Goal: Feedback & Contribution: Contribute content

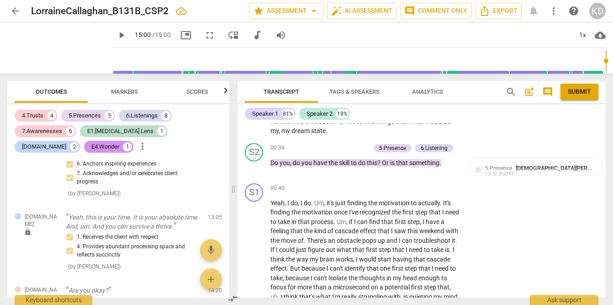
scroll to position [109, 0]
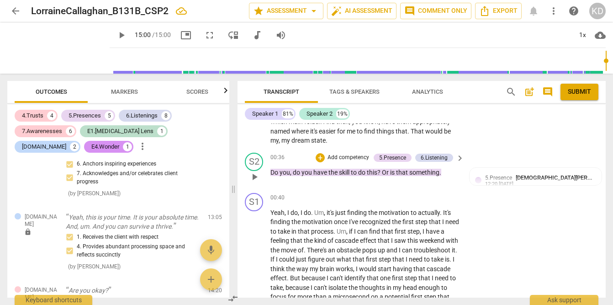
click at [341, 157] on p "Add competency" at bounding box center [348, 157] width 43 height 8
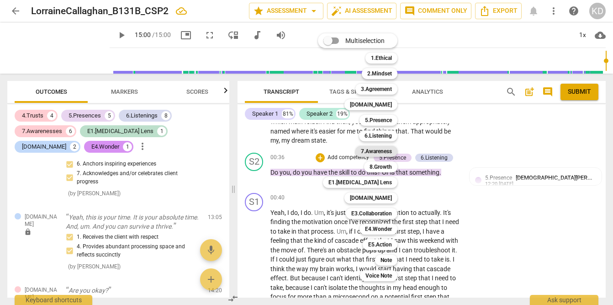
click at [377, 153] on b "7.Awareness" at bounding box center [376, 151] width 31 height 11
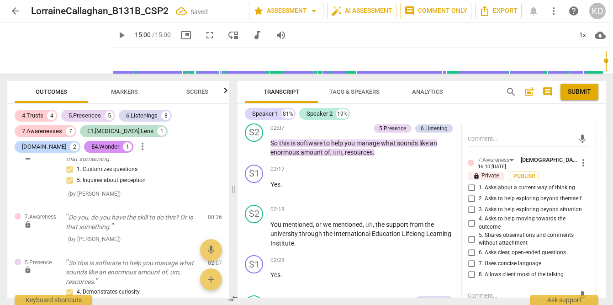
scroll to position [379, 0]
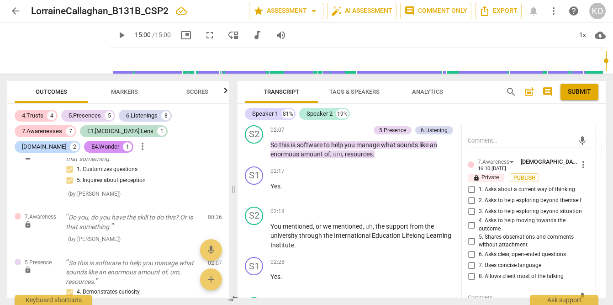
click at [471, 266] on input "7. Uses concise language" at bounding box center [471, 265] width 15 height 11
checkbox input "true"
click at [470, 275] on input "8. Allows client most of the talking" at bounding box center [471, 276] width 15 height 11
checkbox input "true"
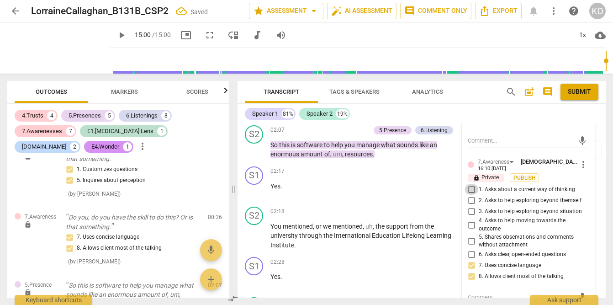
click at [470, 188] on input "1. Asks about a current way of thinking" at bounding box center [471, 189] width 15 height 11
checkbox input "true"
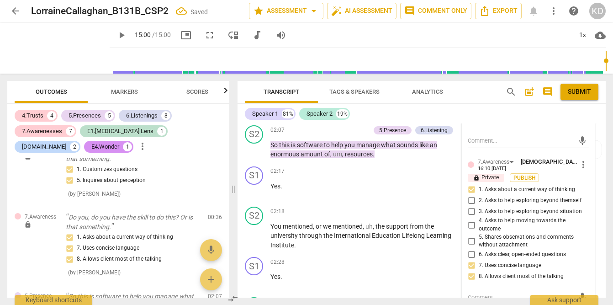
click at [470, 225] on input "4. Asks to help moving towards the outcome" at bounding box center [471, 224] width 15 height 11
checkbox input "true"
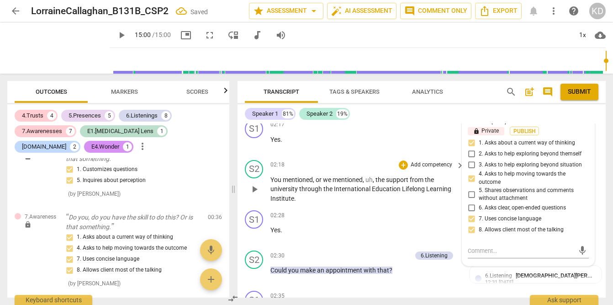
scroll to position [427, 0]
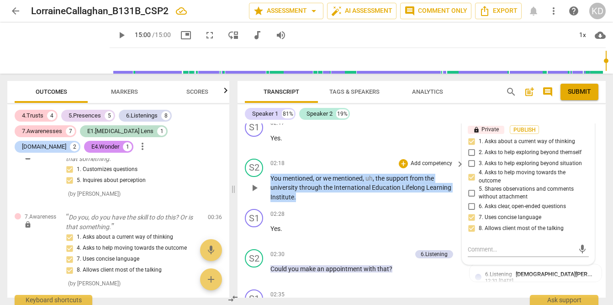
drag, startPoint x: 270, startPoint y: 186, endPoint x: 299, endPoint y: 205, distance: 34.3
click at [299, 205] on div "S2 play_arrow pause 02:18 + Add competency keyboard_arrow_right You mentioned ,…" at bounding box center [422, 180] width 368 height 51
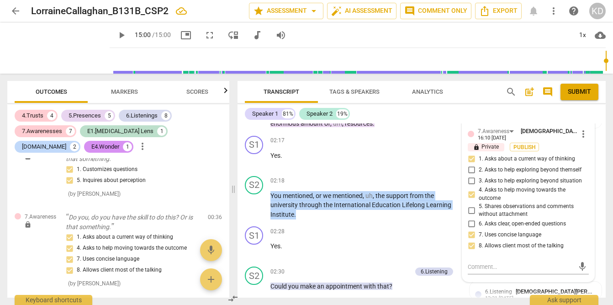
scroll to position [412, 0]
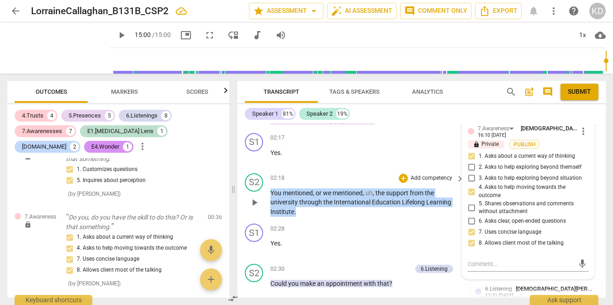
click at [419, 182] on p "Add competency" at bounding box center [431, 178] width 43 height 8
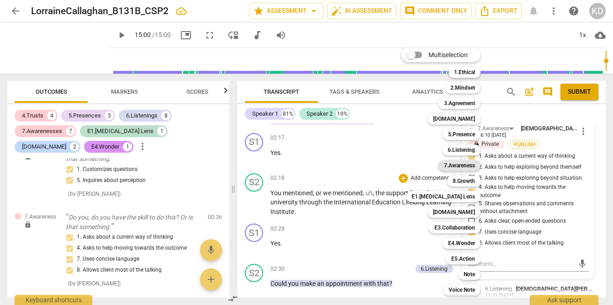
click at [459, 166] on b "7.Awareness" at bounding box center [459, 165] width 31 height 11
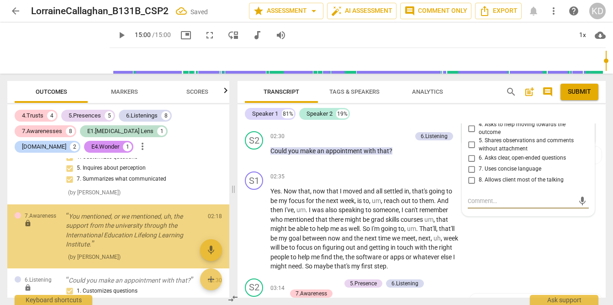
scroll to position [375, 0]
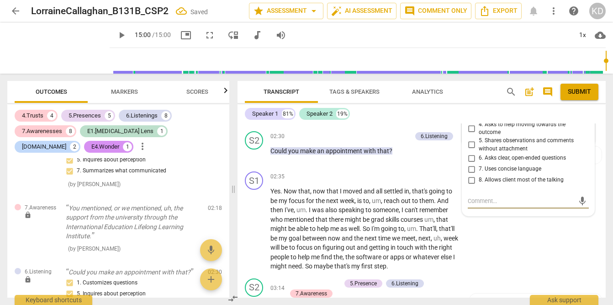
click at [472, 150] on input "5. Shares observations and comments without attachment" at bounding box center [471, 144] width 15 height 11
checkbox input "true"
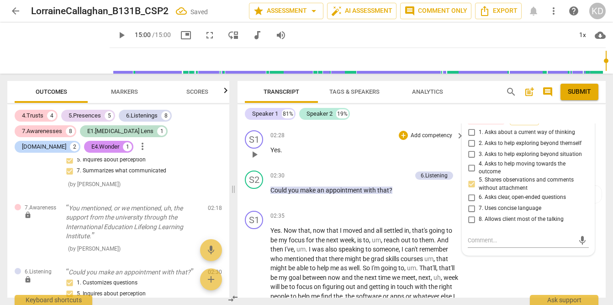
scroll to position [492, 0]
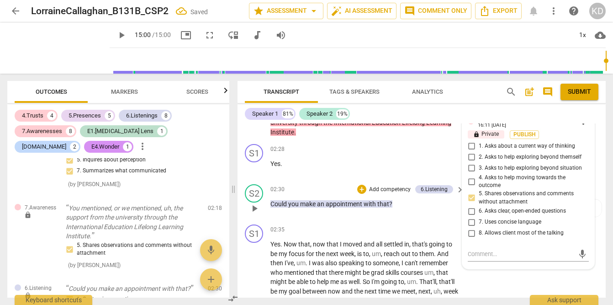
click at [243, 221] on div "S2 play_arrow pause 02:30 + Add competency 6.Listening keyboard_arrow_right Cou…" at bounding box center [422, 200] width 368 height 40
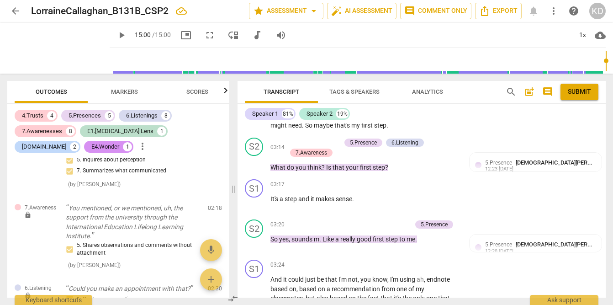
scroll to position [699, 0]
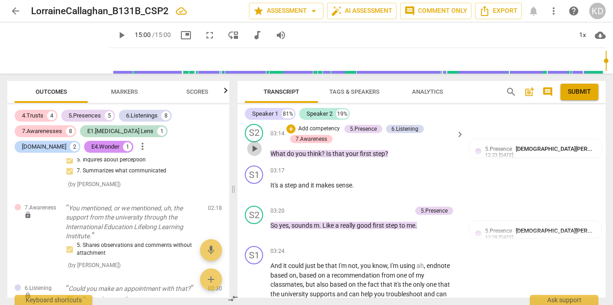
click at [254, 154] on span "play_arrow" at bounding box center [254, 148] width 11 height 11
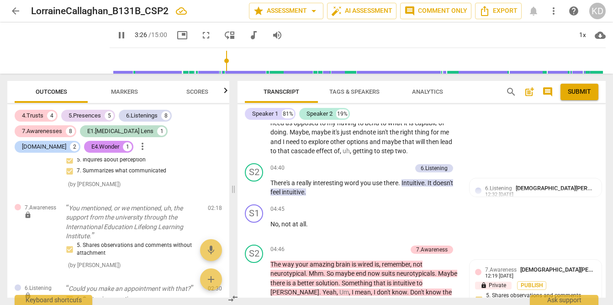
scroll to position [993, 0]
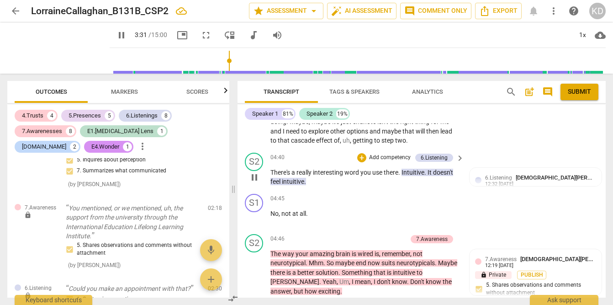
click at [394, 162] on p "Add competency" at bounding box center [389, 157] width 43 height 8
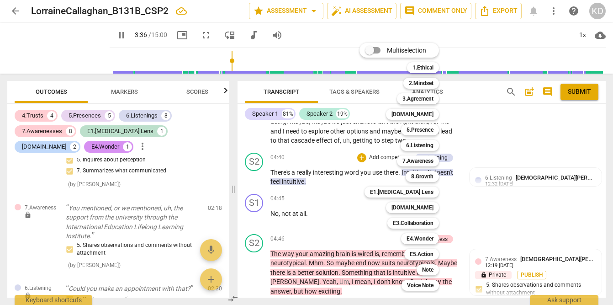
scroll to position [865, 0]
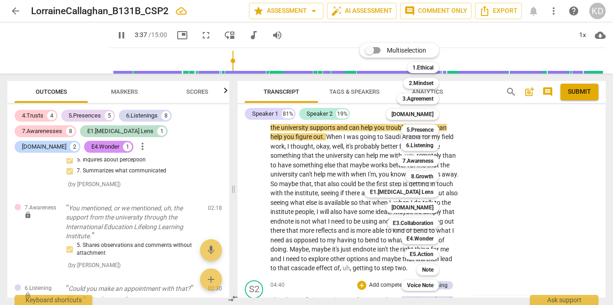
click at [130, 90] on div at bounding box center [306, 152] width 613 height 305
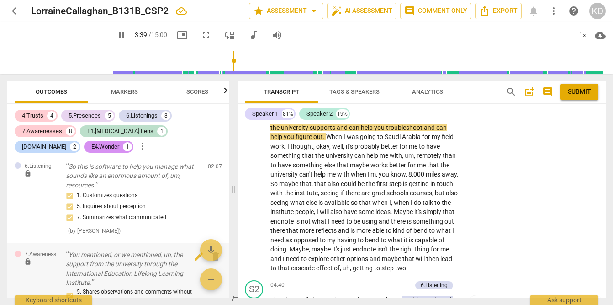
scroll to position [153, 0]
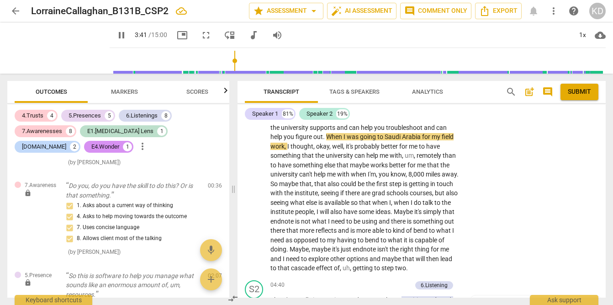
click at [128, 90] on span "Markers" at bounding box center [124, 91] width 27 height 7
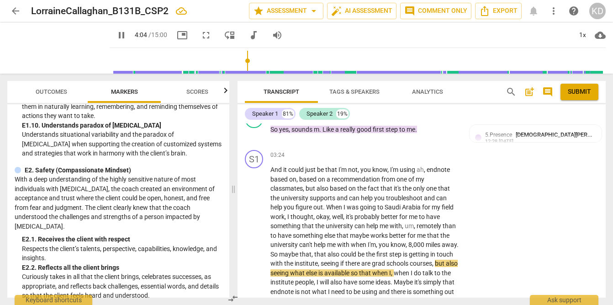
scroll to position [1757, 0]
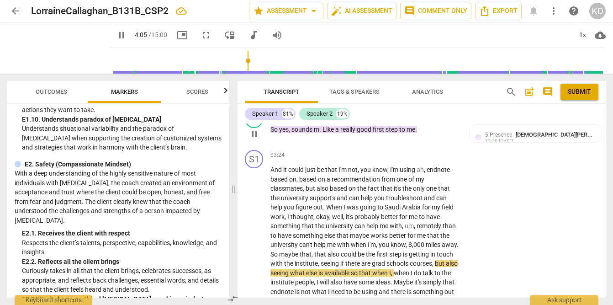
click at [255, 139] on span "pause" at bounding box center [254, 133] width 11 height 11
type input "246"
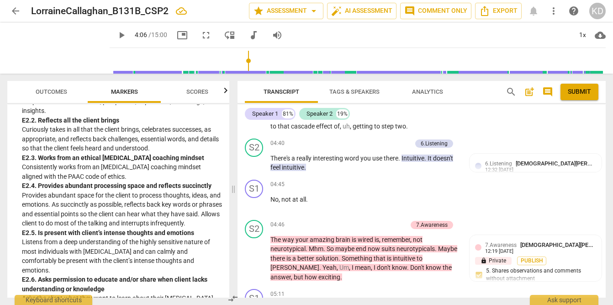
scroll to position [1000, 0]
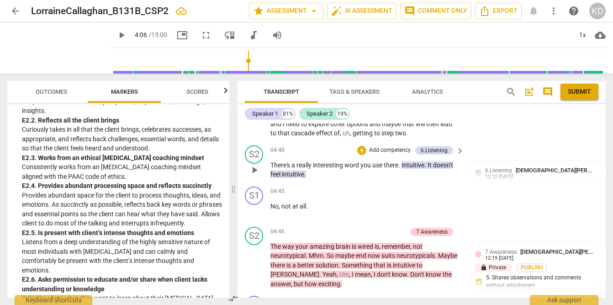
click at [389, 154] on p "Add competency" at bounding box center [389, 150] width 43 height 8
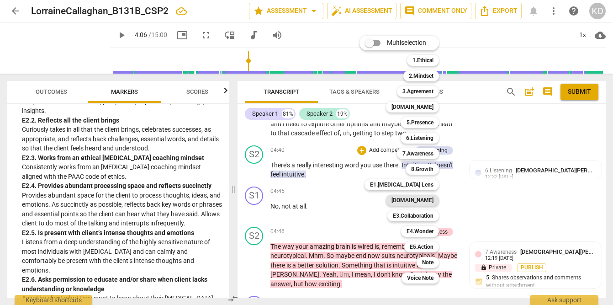
click at [429, 201] on b "[DOMAIN_NAME]" at bounding box center [412, 200] width 42 height 11
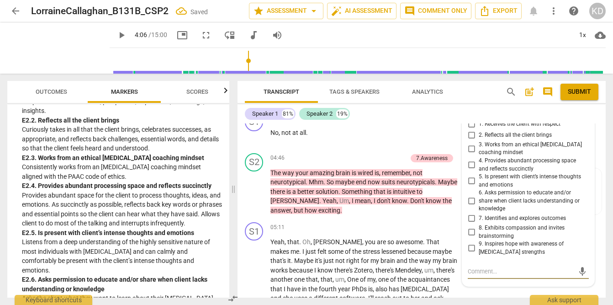
scroll to position [1073, 0]
click at [469, 171] on input "4. Provides abundant processing space and reflects succinctly" at bounding box center [471, 165] width 15 height 11
checkbox input "true"
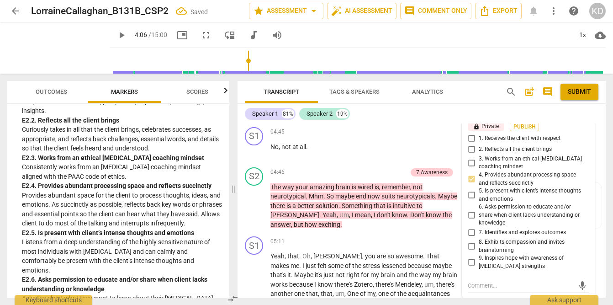
scroll to position [1056, 0]
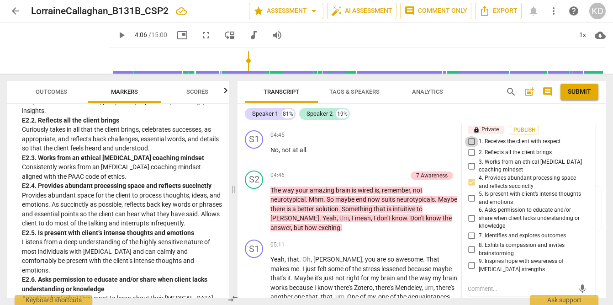
click at [470, 147] on input "1. Receives the client with respect" at bounding box center [471, 141] width 15 height 11
checkbox input "true"
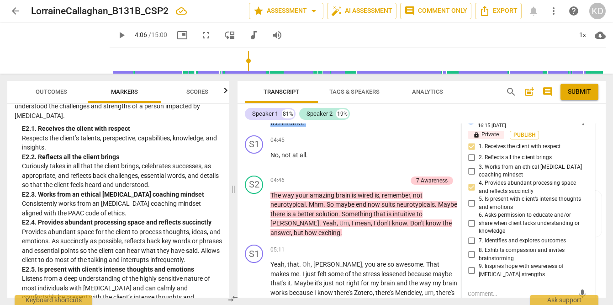
scroll to position [1859, 0]
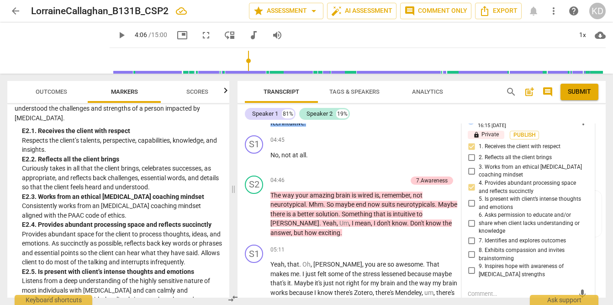
click at [472, 176] on input "3. Works from an ethical [MEDICAL_DATA] coaching mindset" at bounding box center [471, 170] width 15 height 11
checkbox input "true"
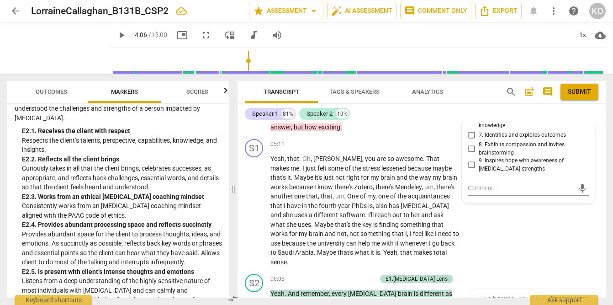
scroll to position [1150, 0]
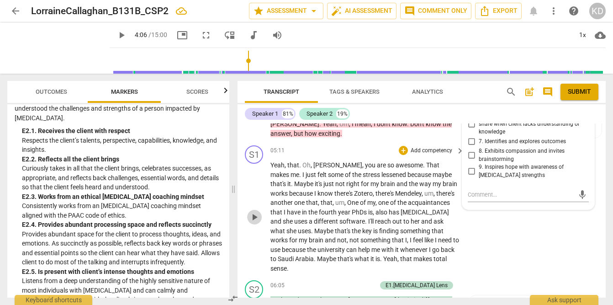
click at [253, 219] on span "play_arrow" at bounding box center [254, 217] width 11 height 11
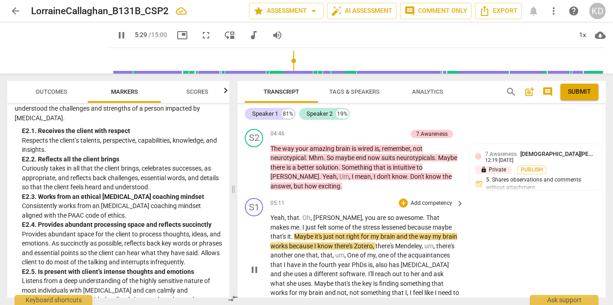
scroll to position [1093, 0]
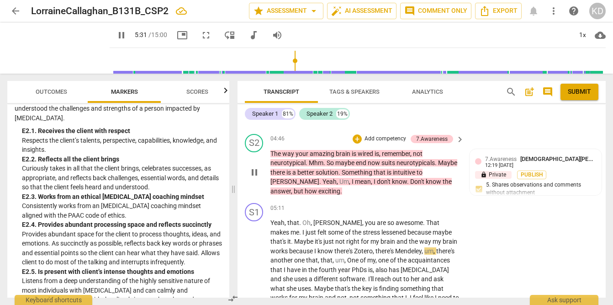
click at [370, 143] on p "Add competency" at bounding box center [385, 139] width 43 height 8
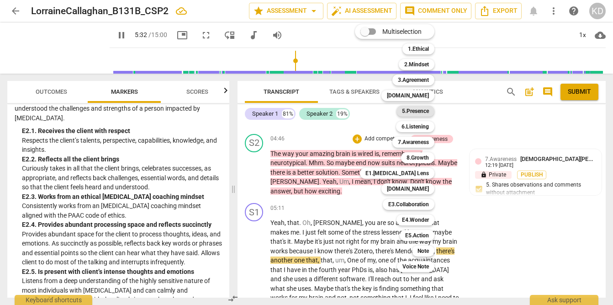
click at [416, 113] on b "5.Presence" at bounding box center [415, 111] width 27 height 11
type input "333"
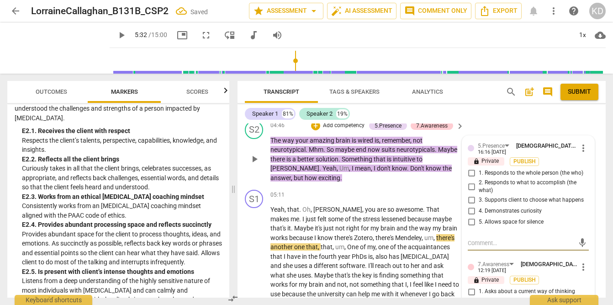
scroll to position [1100, 0]
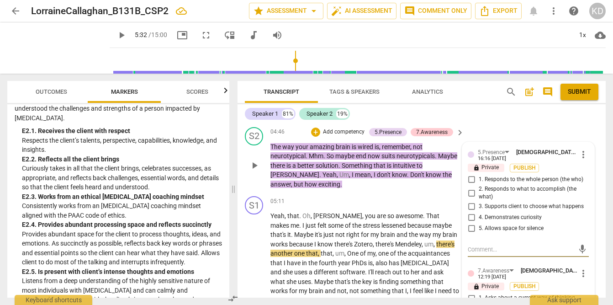
click at [470, 185] on input "1. Responds to the whole person (the who)" at bounding box center [471, 179] width 15 height 11
checkbox input "true"
click at [471, 223] on input "4. Demonstrates curiosity" at bounding box center [471, 217] width 15 height 11
checkbox input "true"
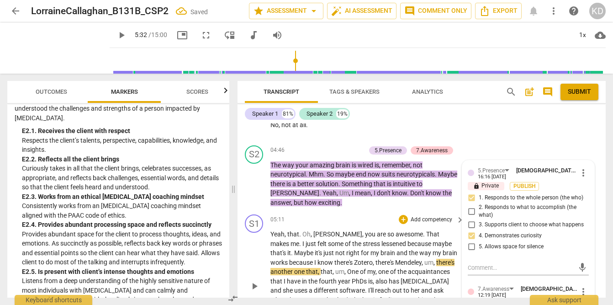
scroll to position [1081, 0]
click at [354, 155] on p "Add competency" at bounding box center [343, 151] width 43 height 8
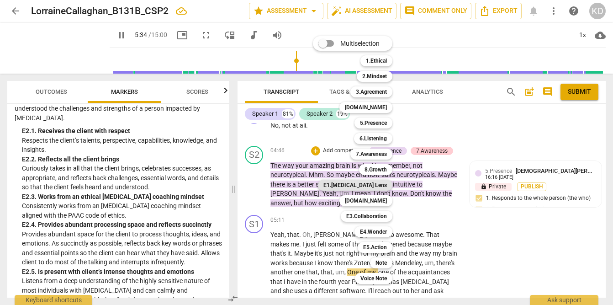
click at [378, 184] on b "E1.[MEDICAL_DATA] Lens" at bounding box center [354, 185] width 63 height 11
type input "335"
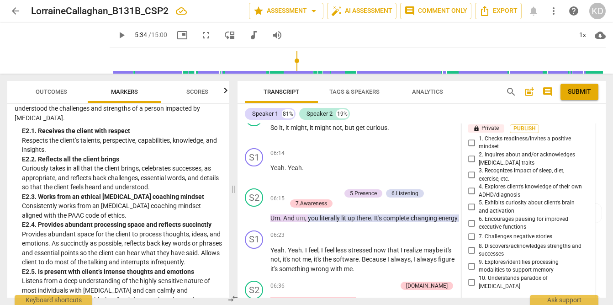
scroll to position [1415, 0]
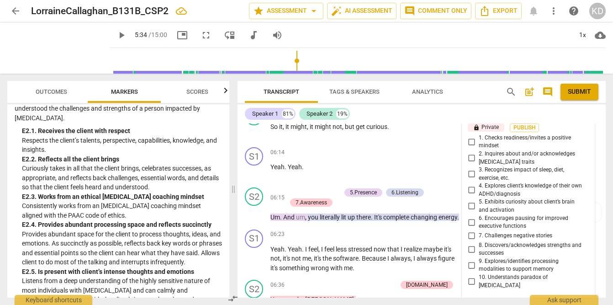
click at [471, 287] on input "10. Understands paradox of [MEDICAL_DATA]" at bounding box center [471, 281] width 15 height 11
checkbox input "true"
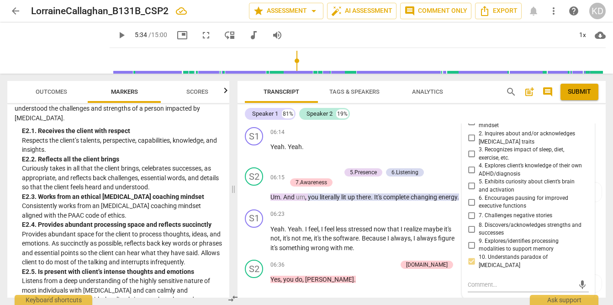
scroll to position [1425, 0]
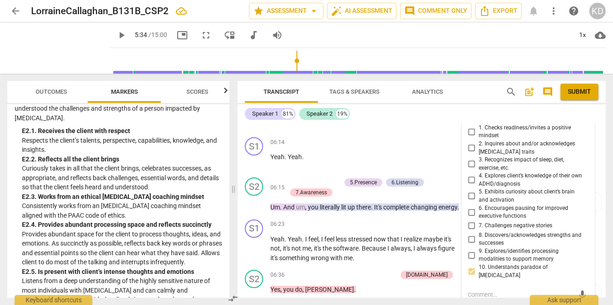
click at [470, 201] on input "5. Exhibits curiosity about client’s brain and activation" at bounding box center [471, 195] width 15 height 11
checkbox input "true"
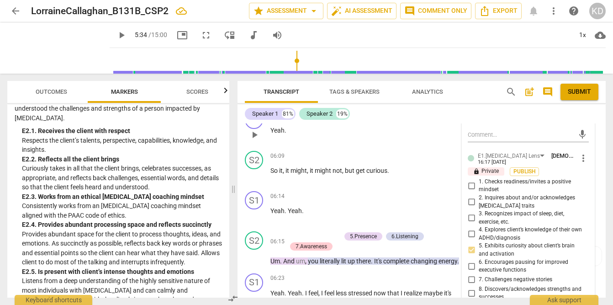
scroll to position [1369, 0]
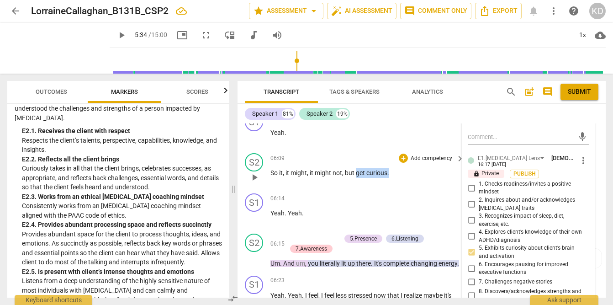
drag, startPoint x: 357, startPoint y: 173, endPoint x: 390, endPoint y: 175, distance: 32.9
click at [390, 175] on p "So it , it might , it might not , but get curious ." at bounding box center [364, 173] width 189 height 10
click at [426, 158] on p "Add competency" at bounding box center [431, 158] width 43 height 8
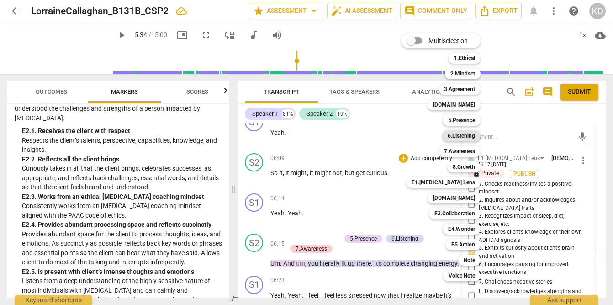
click at [466, 136] on b "6.Listening" at bounding box center [461, 135] width 27 height 11
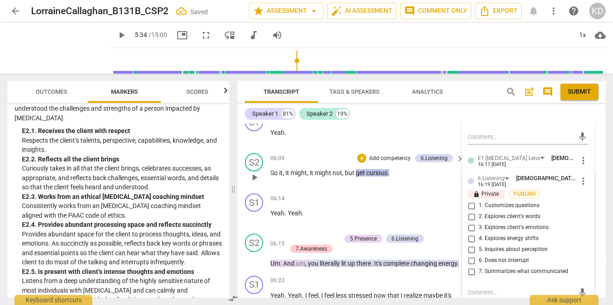
click at [471, 205] on input "1. Customizes questions" at bounding box center [471, 205] width 15 height 11
checkbox input "true"
click at [477, 290] on textarea at bounding box center [521, 292] width 106 height 9
type textarea "H"
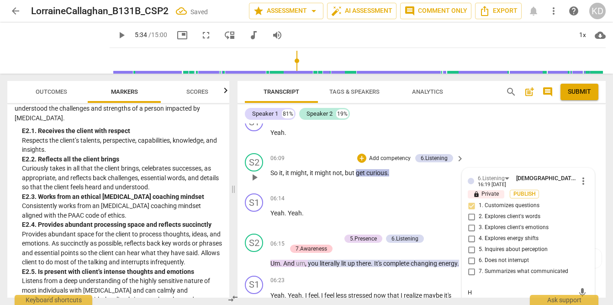
type textarea "Ho"
type textarea "How"
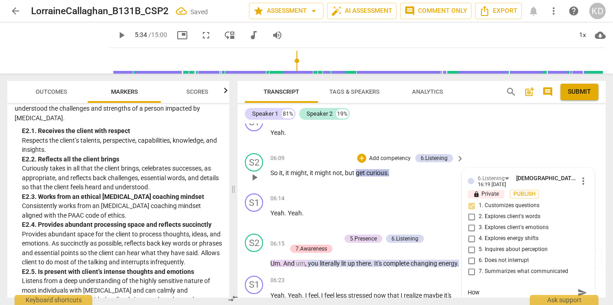
type textarea "How"
type textarea "How c"
type textarea "How ca"
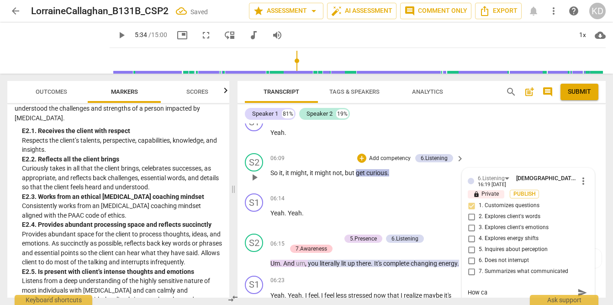
type textarea "How can"
type textarea "How can y"
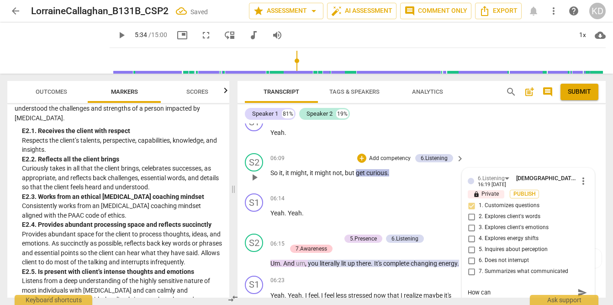
type textarea "How can y"
type textarea "How can yo"
type textarea "How can you"
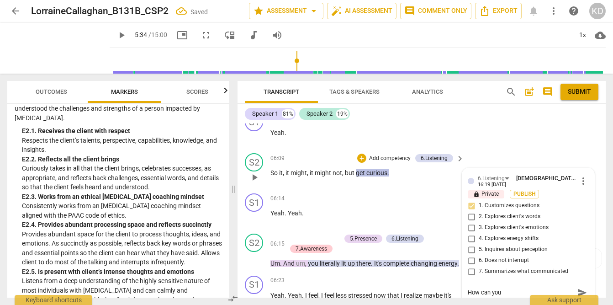
type textarea "How can you"
type textarea "How can you c"
type textarea "How can you cr"
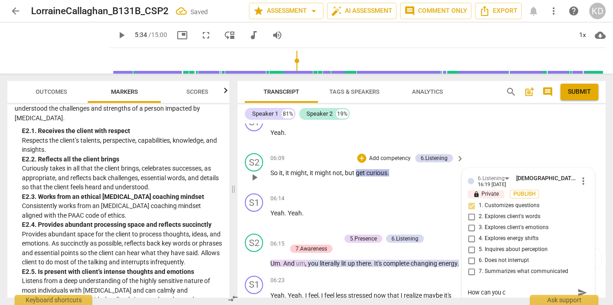
type textarea "How can you cr"
type textarea "How can you cre"
type textarea "How can you crea"
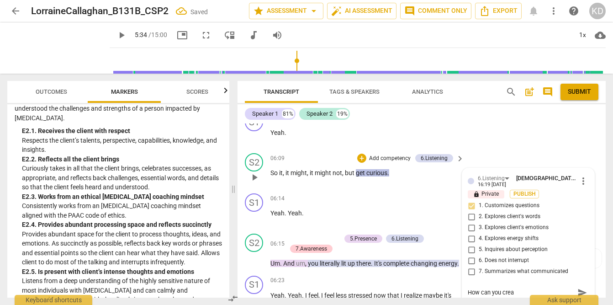
type textarea "How can you creat"
type textarea "How can you create"
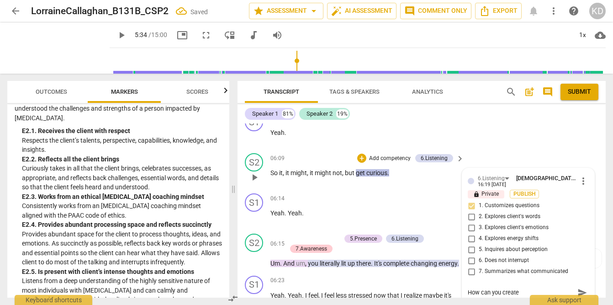
type textarea "How can you create"
type textarea "How can you create a"
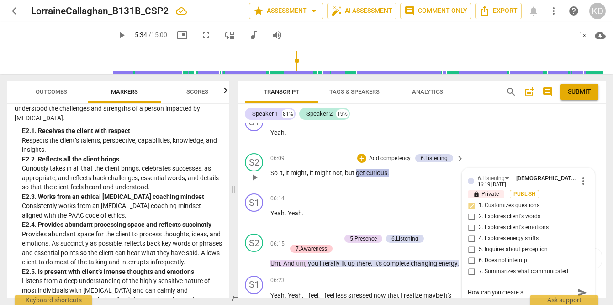
type textarea "How can you create a q"
type textarea "How can you create a qu"
type textarea "How can you create a que"
type textarea "How can you create a ques"
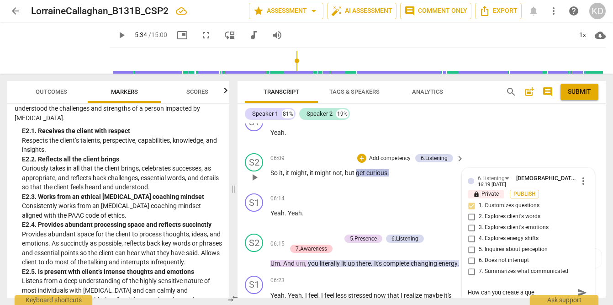
type textarea "How can you create a ques"
type textarea "How can you create a quest"
type textarea "How can you create a questi"
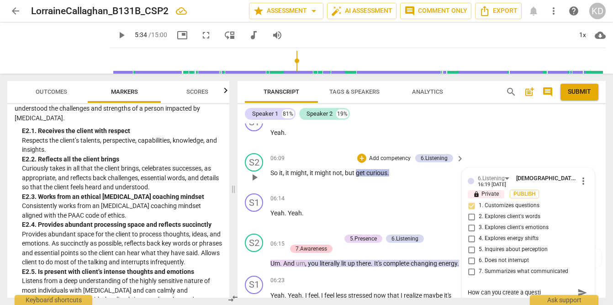
type textarea "How can you create a questio"
type textarea "How can you create a question"
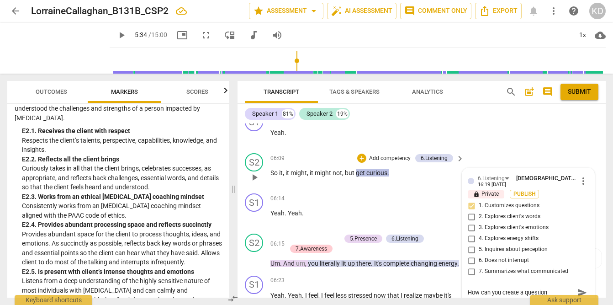
type textarea "How can you create a question"
type textarea "How can you create a question h"
type textarea "How can you create a question he"
type textarea "How can you create a question her"
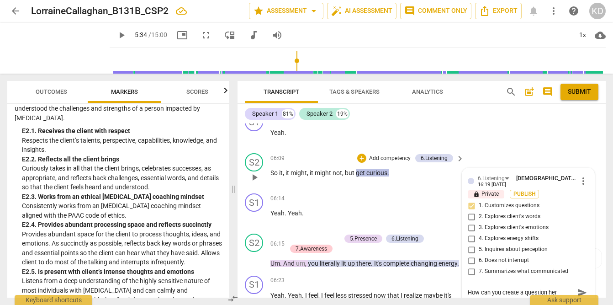
type textarea "How can you create a question here"
type textarea "How can you create a question here?"
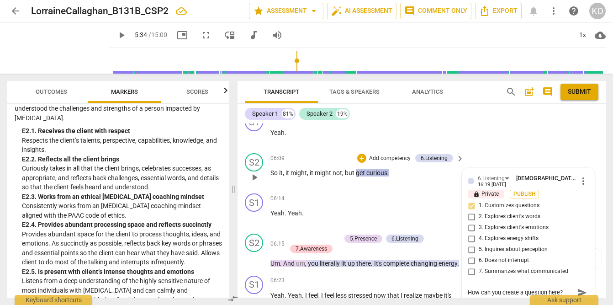
type textarea "How can you create a question here?"
type textarea "How can you create a question here? S"
type textarea "How can you create a question here? Su"
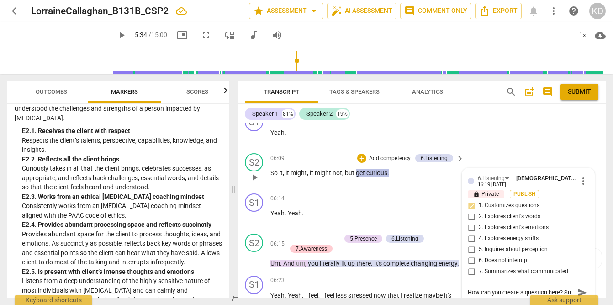
type textarea "How can you create a question here? Suc"
type textarea "How can you create a question here? Such"
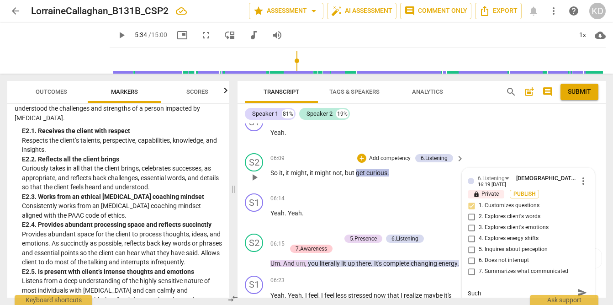
type textarea "How can you create a question here? Such"
type textarea "How can you create a question here? Such a"
type textarea "How can you create a question here? Such as"
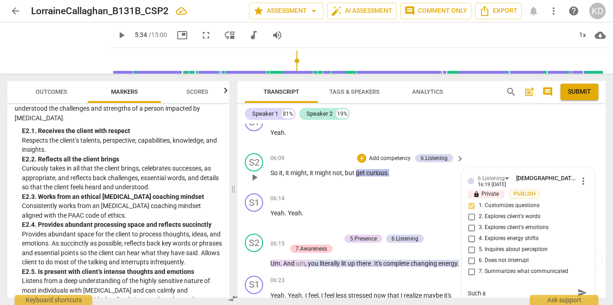
type textarea "How can you create a question here? Such as"
type textarea "How can you create a question here? Such as:"
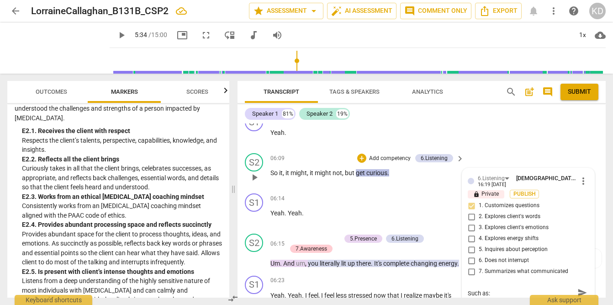
type textarea "How can you create a question here? Such as: ""
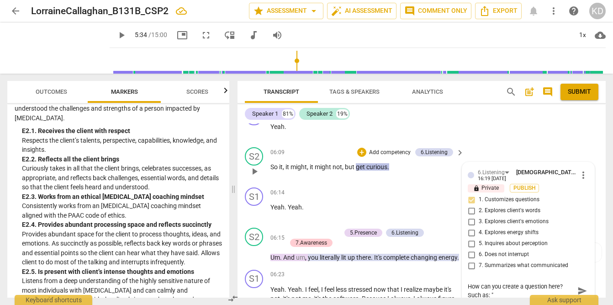
type textarea "How can you create a question here? Such as:"
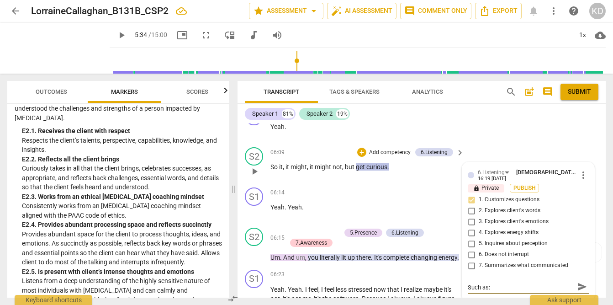
type textarea "How can you create a question here? Such as"
type textarea "How can you create a question here? Such as :"
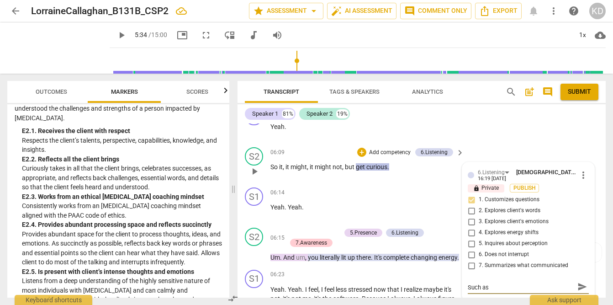
type textarea "How can you create a question here? Such as :"
type textarea "How can you create a question here? Such as"
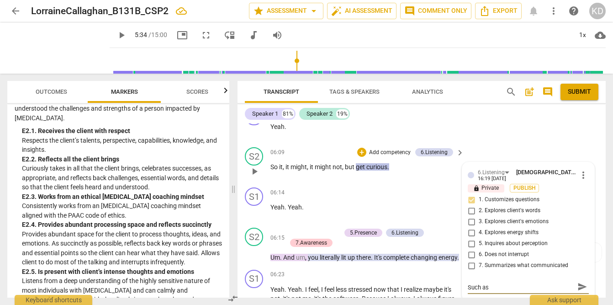
type textarea "How can you create a question here? Such as ""
type textarea "How can you create a question here? Such as "h"
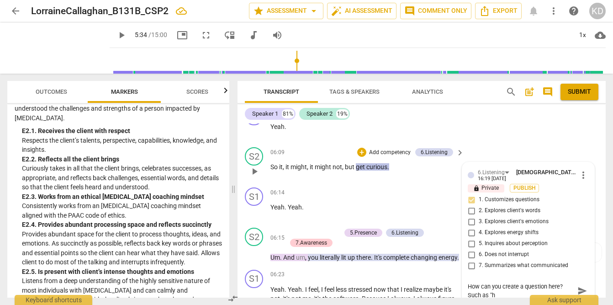
type textarea "How can you create a question here? Such as "ho"
type textarea "How can you create a question here? Such as "how"
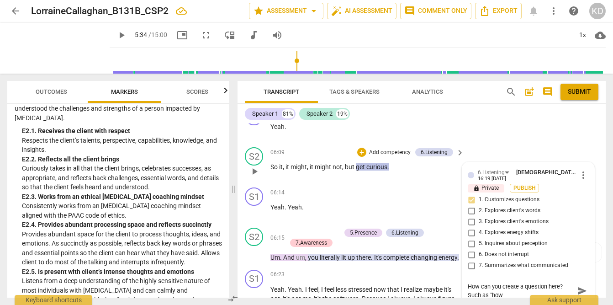
type textarea "How can you create a question here? Such as "how"
type textarea "How can you create a question here? Such as "how c"
type textarea "How can you create a question here? Such as "how ca"
type textarea "How can you create a question here? Such as "how can"
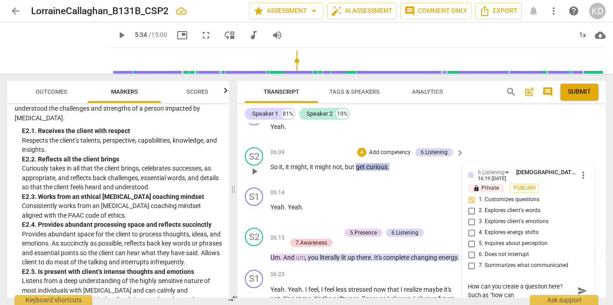
type textarea "How can you create a question here? Such as "how can"
type textarea "How can you create a question here? Such as "how can y"
type textarea "How can you create a question here? Such as "how can yo"
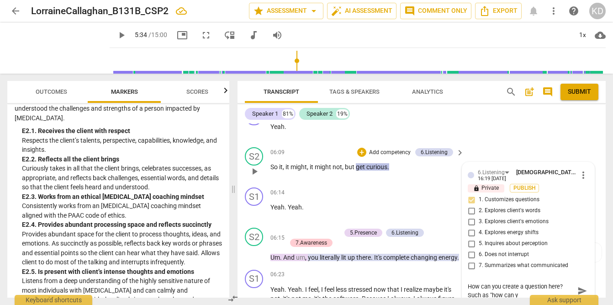
type textarea "How can you create a question here? Such as "how can yo"
type textarea "How can you create a question here? Such as "how can you"
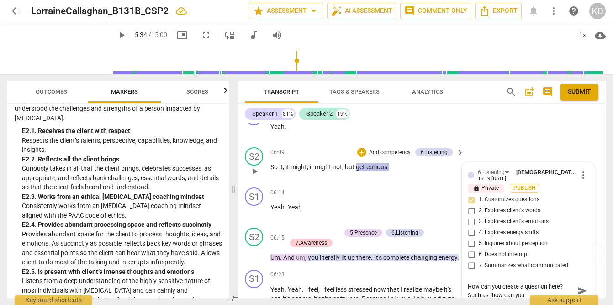
type textarea "How can you create a question here? Such as "how can you u"
type textarea "How can you create a question here? Such as "how can you us"
type textarea "How can you create a question here? Such as "how can you use"
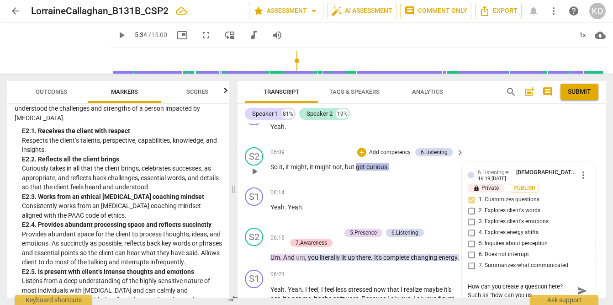
type textarea "How can you create a question here? Such as "how can you use"
type textarea "How can you create a question here? Such as "how can you use y"
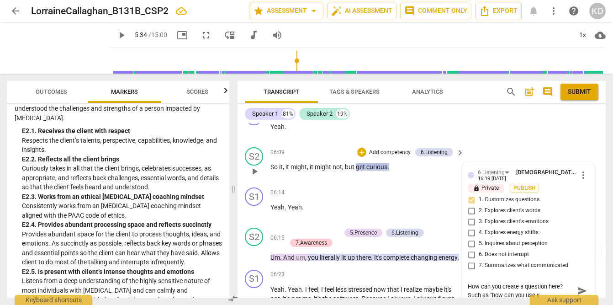
type textarea "How can you create a question here? Such as "how can you use yo"
type textarea "How can you create a question here? Such as "how can you use you"
type textarea "How can you create a question here? Such as "how can you use your"
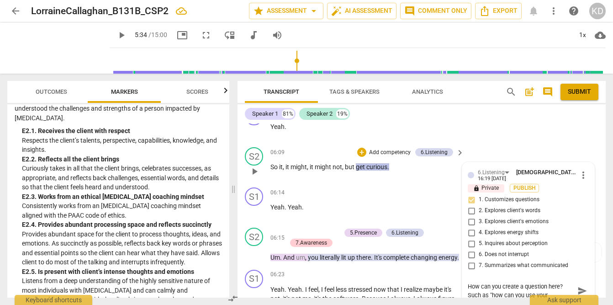
type textarea "How can you create a question here? Such as "how can you use your"
type textarea "How can you create a question here? Such as "how can you use your c"
type textarea "How can you create a question here? Such as "how can you use your cu"
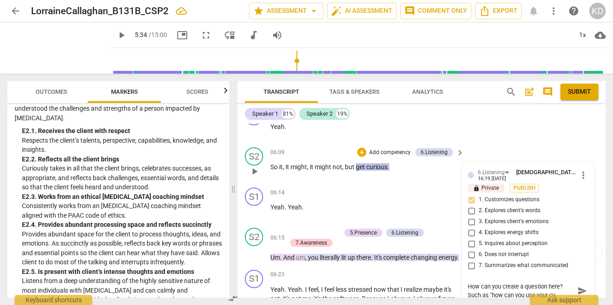
type textarea "How can you create a question here? Such as "how can you use your cur"
type textarea "How can you create a question here? Such as "how can you use your curi"
type textarea "How can you create a question here? Such as "how can you use your curio"
type textarea "How can you create a question here? Such as "how can you use your curiou"
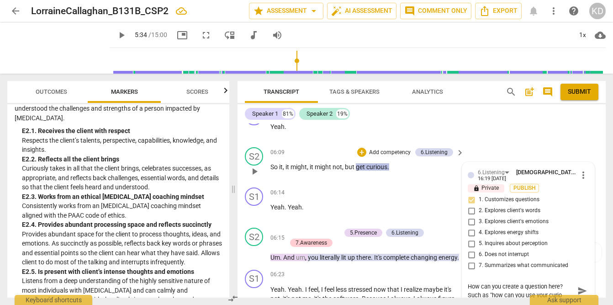
type textarea "How can you create a question here? Such as "how can you use your curiou"
type textarea "How can you create a question here? Such as "how can you use your curio"
type textarea "How can you create a question here? Such as "how can you use your curios"
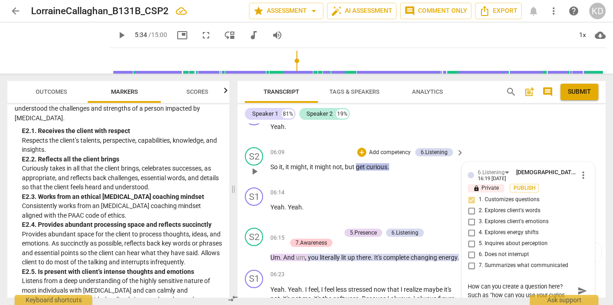
type textarea "How can you create a question here? Such as "how can you use your curiosi"
type textarea "How can you create a question here? Such as "how can you use your curiosit"
type textarea "How can you create a question here? Such as "how can you use your curiosity"
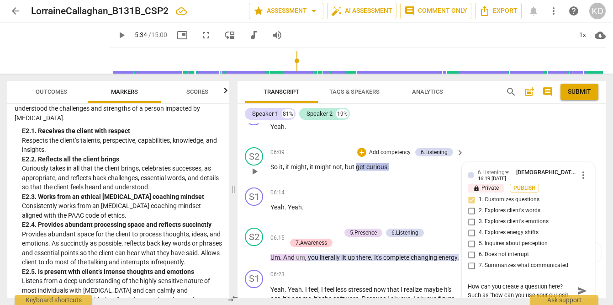
type textarea "How can you create a question here? Such as "how can you use your curiosity"
type textarea "How can you create a question here? Such as "how can you use your curiosity?"
type textarea "How can you create a question here? Such as "how can you use your curiosity?""
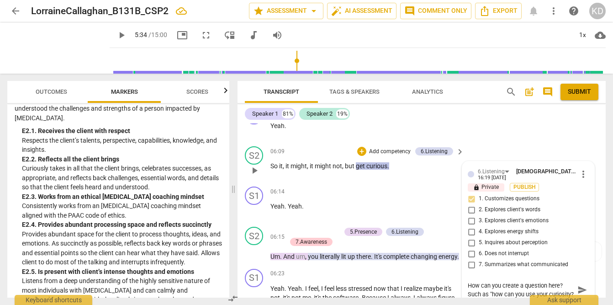
type textarea "How can you create a question here? Such as "how can you use your curiosity?""
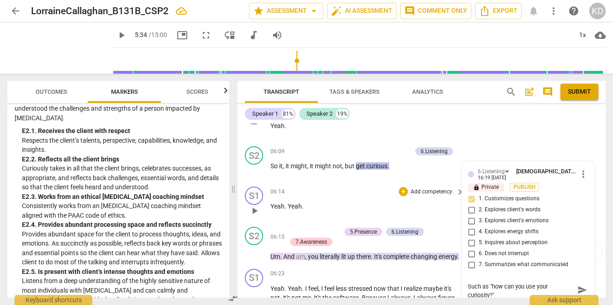
type textarea "How can you create a question here? Such as "how can you use your curiosity?""
click at [255, 209] on span "play_arrow" at bounding box center [254, 210] width 11 height 11
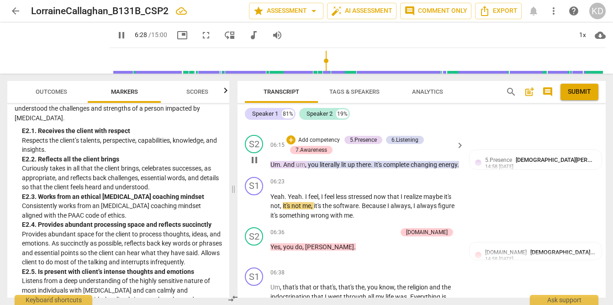
scroll to position [1471, 0]
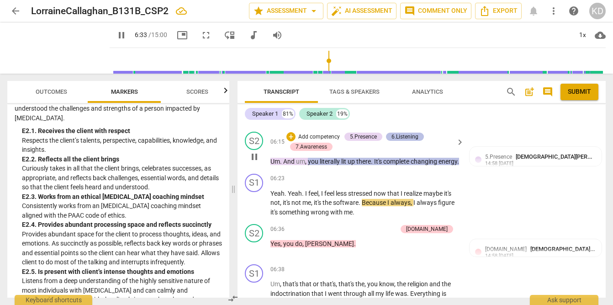
click at [402, 135] on div "6.Listening" at bounding box center [404, 136] width 27 height 8
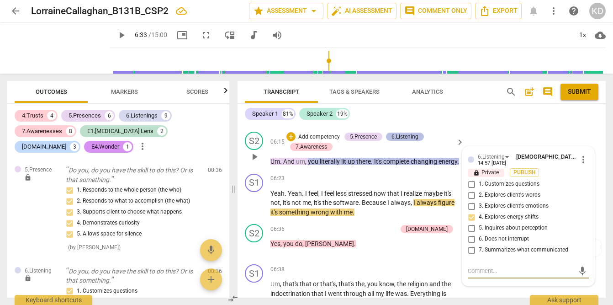
type input "394"
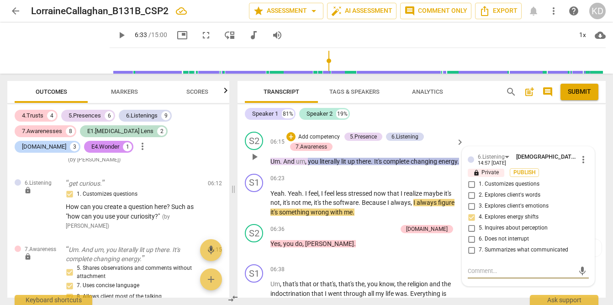
scroll to position [1603, 0]
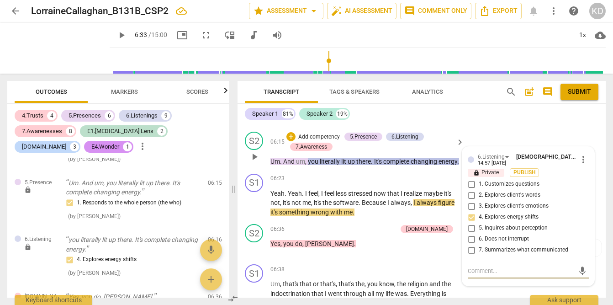
type textarea "T"
type textarea "Th"
type textarea "Thi"
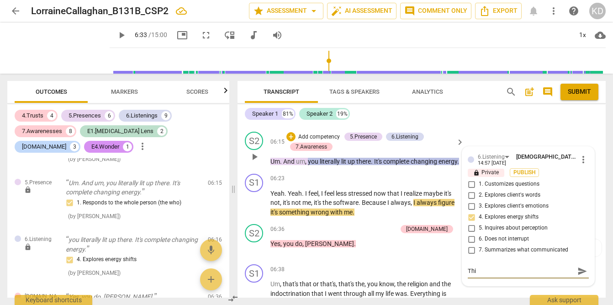
type textarea "This"
type textarea "This i"
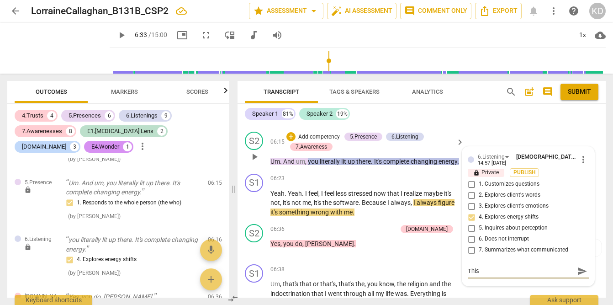
type textarea "This i"
type textarea "This is"
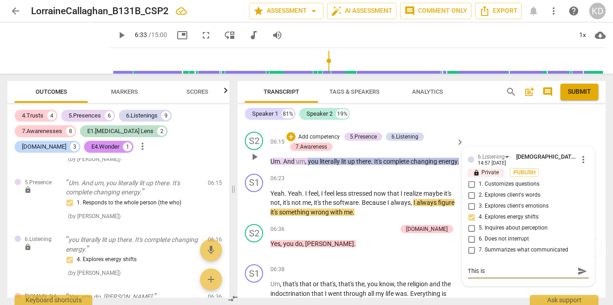
type textarea "This is"
click at [544, 279] on textarea "Way to go noticing your client's energy and reflecting that to her!" at bounding box center [521, 274] width 106 height 17
click at [242, 170] on div "S2 play_arrow pause 06:15 + Add competency 5.Presence 6.Listening 7.Awareness k…" at bounding box center [422, 149] width 368 height 42
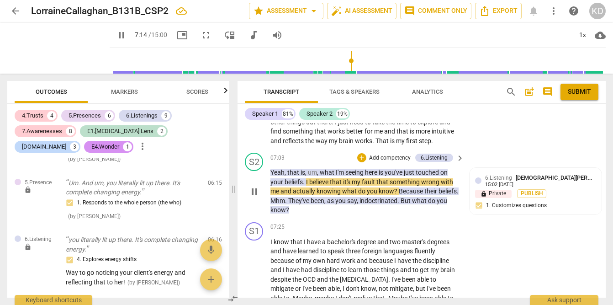
scroll to position [1656, 0]
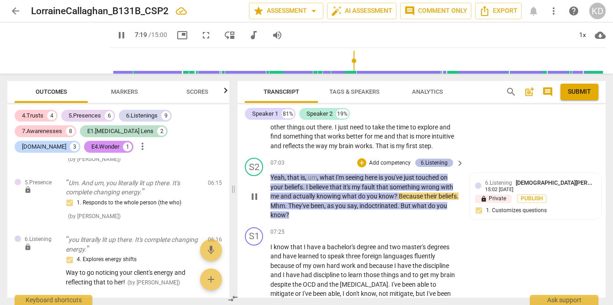
click at [434, 167] on div "6.Listening" at bounding box center [434, 163] width 27 height 8
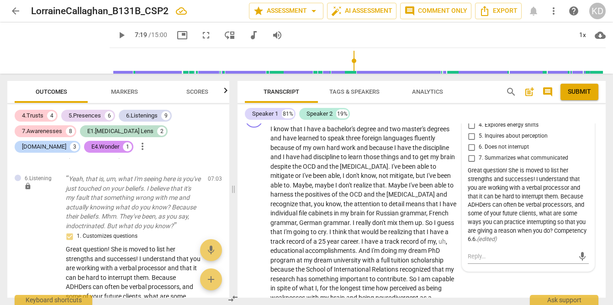
scroll to position [1765, 0]
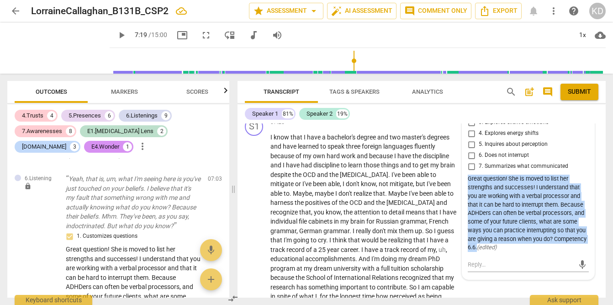
drag, startPoint x: 467, startPoint y: 188, endPoint x: 510, endPoint y: 255, distance: 79.3
click at [510, 252] on div "Great question! She is moved to list her strengths and successes! I understand …" at bounding box center [528, 213] width 121 height 77
copy div "Great question! She is moved to list her strengths and successes! I understand …"
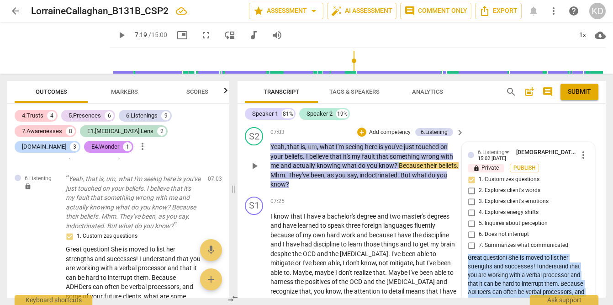
scroll to position [1682, 0]
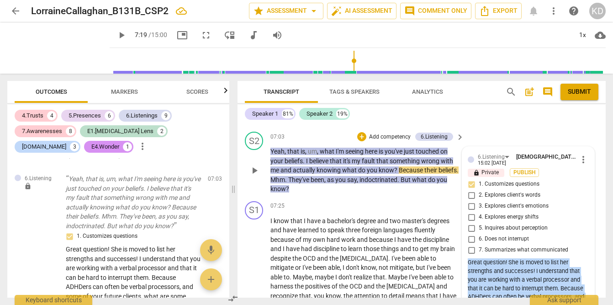
click at [582, 165] on span "more_vert" at bounding box center [583, 159] width 11 height 11
click at [591, 183] on li "Delete" at bounding box center [590, 184] width 32 height 17
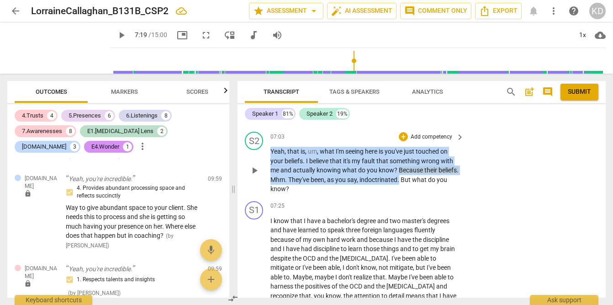
drag, startPoint x: 271, startPoint y: 159, endPoint x: 422, endPoint y: 188, distance: 153.9
click at [422, 188] on p "Yeah , that is , um , what I'm seeing here is you've just touched on your belie…" at bounding box center [364, 170] width 189 height 47
click at [415, 141] on p "Add competency" at bounding box center [431, 137] width 43 height 8
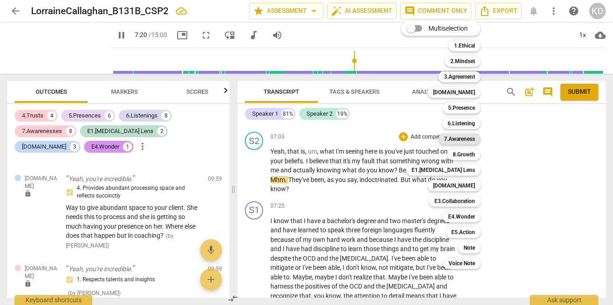
click at [459, 138] on b "7.Awareness" at bounding box center [459, 138] width 31 height 11
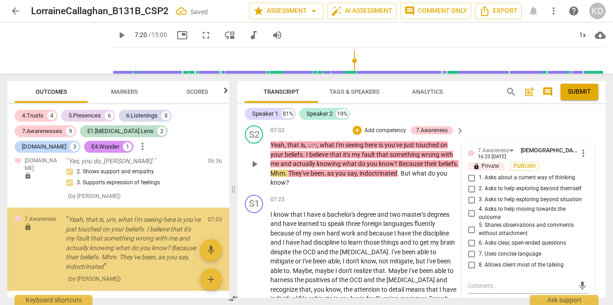
scroll to position [1740, 0]
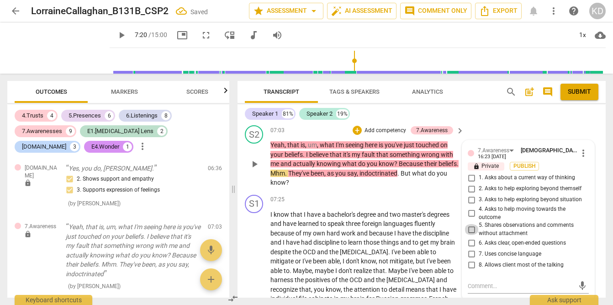
click at [469, 235] on input "5. Shares observations and comments without attachment" at bounding box center [471, 229] width 15 height 11
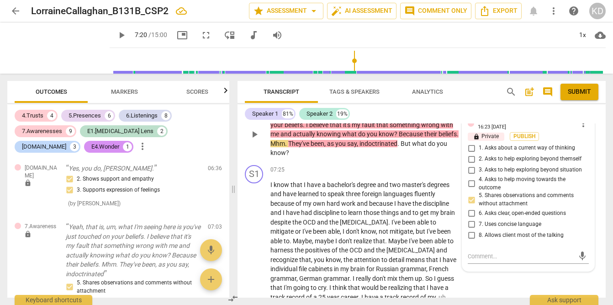
scroll to position [1725, 0]
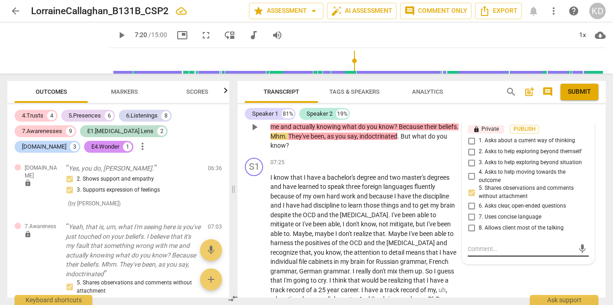
click at [483, 253] on textarea at bounding box center [521, 248] width 106 height 9
paste textarea "Great question! She is moved to list her strengths and successes! I understand …"
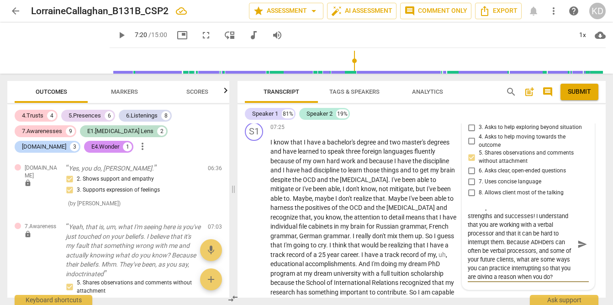
scroll to position [0, 0]
drag, startPoint x: 524, startPoint y: 284, endPoint x: 460, endPoint y: 218, distance: 91.1
click at [462, 217] on div "7.Awareness [PERSON_NAME] 16:23 [DATE] more_vert lock Private Publish 1. Asks a…" at bounding box center [528, 178] width 132 height 221
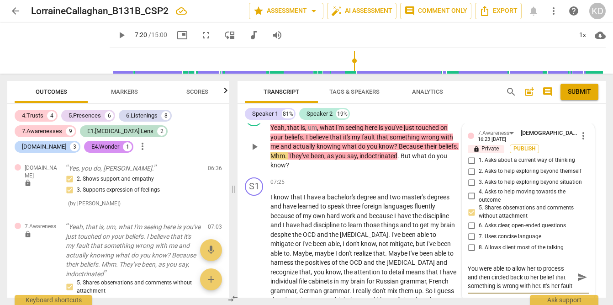
scroll to position [1706, 0]
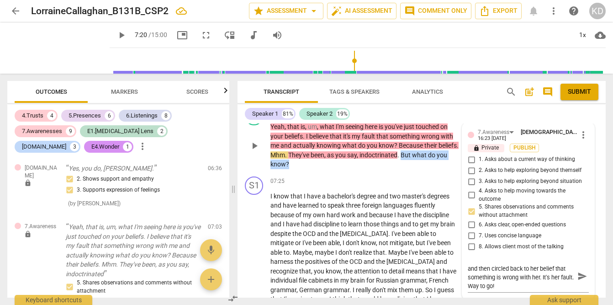
drag, startPoint x: 423, startPoint y: 165, endPoint x: 423, endPoint y: 173, distance: 7.8
click at [423, 169] on p "Yeah , that is , um , what I'm seeing here is you've just touched on your belie…" at bounding box center [364, 145] width 189 height 47
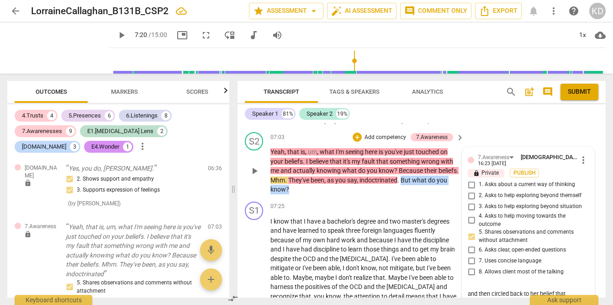
scroll to position [1673, 0]
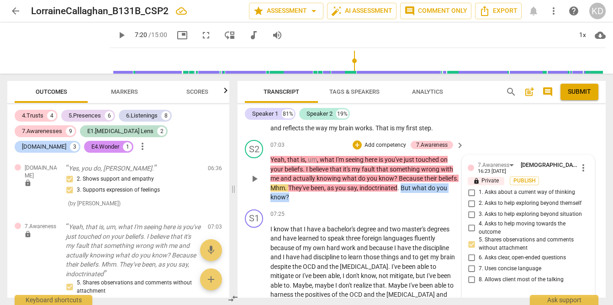
click at [379, 149] on p "Add competency" at bounding box center [385, 145] width 43 height 8
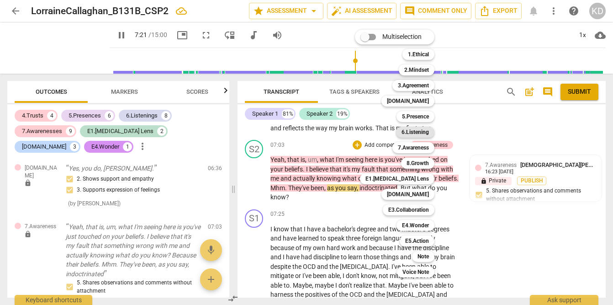
click at [411, 134] on b "6.Listening" at bounding box center [415, 132] width 27 height 11
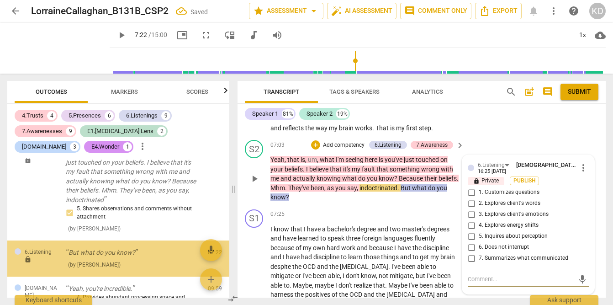
scroll to position [1816, 0]
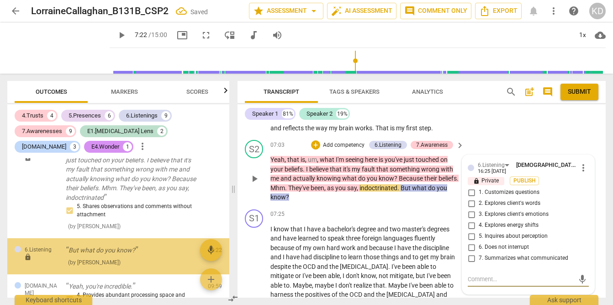
click at [470, 198] on input "1. Customizes questions" at bounding box center [471, 192] width 15 height 11
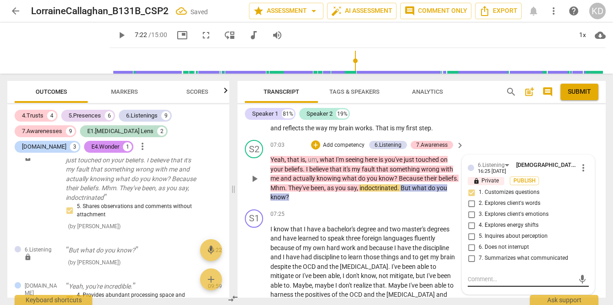
click at [492, 283] on textarea at bounding box center [521, 279] width 106 height 9
paste textarea "Great question! She is moved to list her strengths and successes! I understand …"
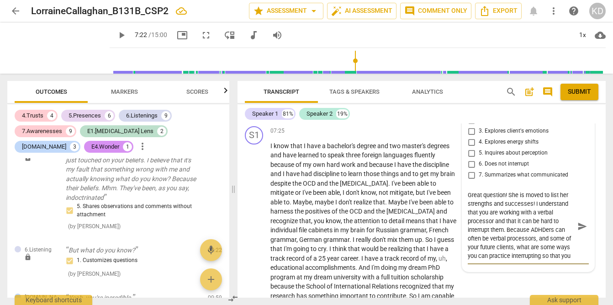
scroll to position [0, 0]
click at [533, 214] on textarea "Great question! She is moved to list her strengths and successes! I understand …" at bounding box center [521, 225] width 106 height 69
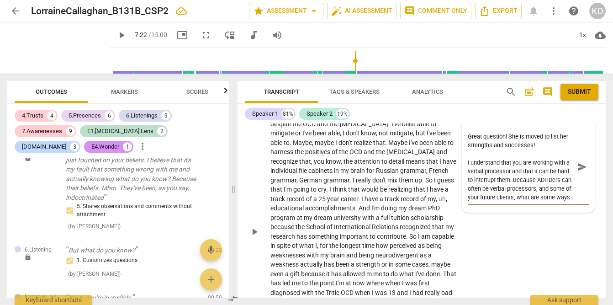
scroll to position [1816, 0]
click at [250, 174] on div "play_arrow pause" at bounding box center [258, 232] width 23 height 294
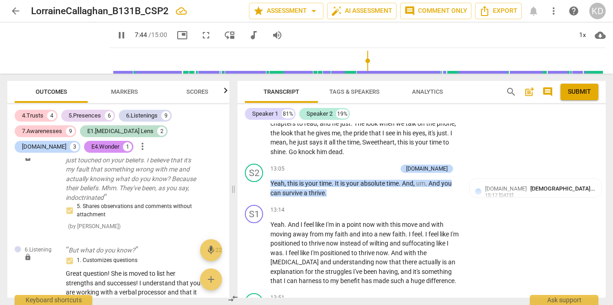
scroll to position [2580, 0]
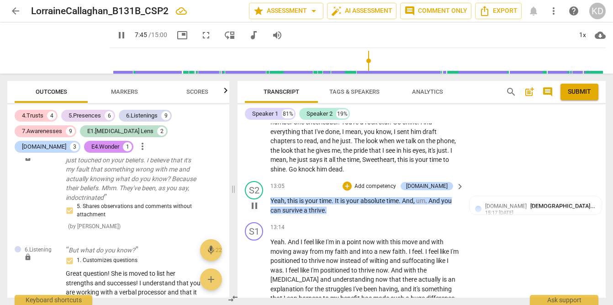
click at [254, 211] on span "pause" at bounding box center [254, 205] width 11 height 11
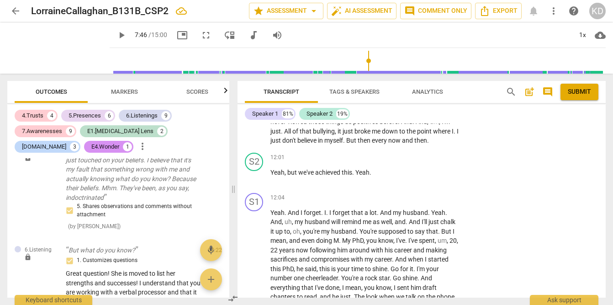
scroll to position [2423, 0]
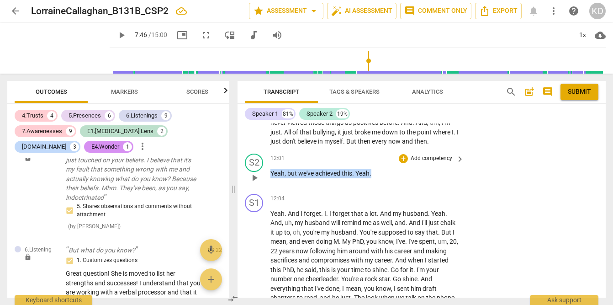
drag, startPoint x: 376, startPoint y: 181, endPoint x: 271, endPoint y: 182, distance: 104.6
click at [271, 178] on p "Yeah , but we've achieved this . Yeah ." at bounding box center [364, 174] width 189 height 10
click at [429, 163] on p "Add competency" at bounding box center [431, 158] width 43 height 8
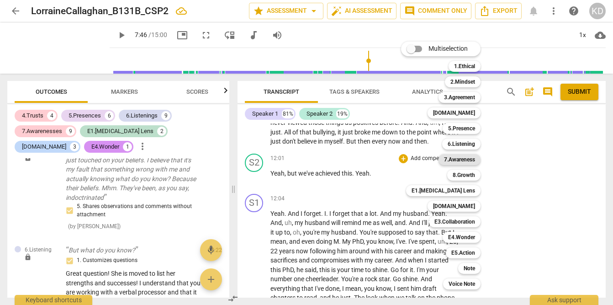
click at [457, 162] on b "7.Awareness" at bounding box center [459, 159] width 31 height 11
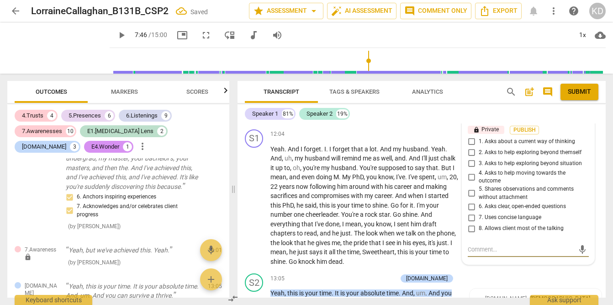
scroll to position [2486, 0]
click at [471, 200] on input "5. Shares observations and comments without attachment" at bounding box center [471, 194] width 15 height 11
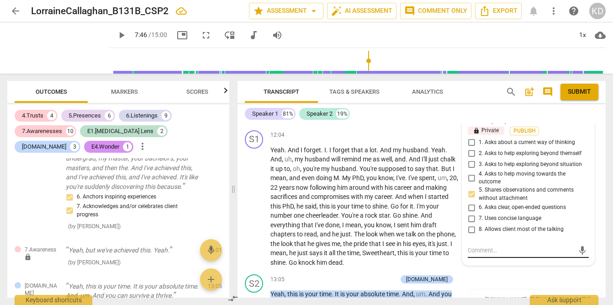
click at [493, 254] on textarea at bounding box center [521, 250] width 106 height 9
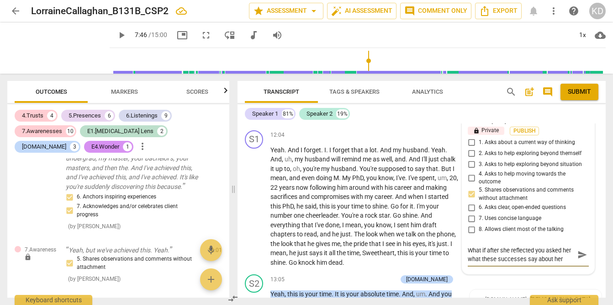
scroll to position [8, 0]
click at [516, 263] on textarea "What if after she reflected you asked her what these successes say about her st…" at bounding box center [521, 254] width 106 height 17
click at [475, 272] on textarea "What if after she reflected you asked her what these successes say about her st…" at bounding box center [521, 259] width 106 height 26
click at [509, 272] on textarea "What if after she reflected you asked her what these successes say about her st…" at bounding box center [521, 259] width 106 height 26
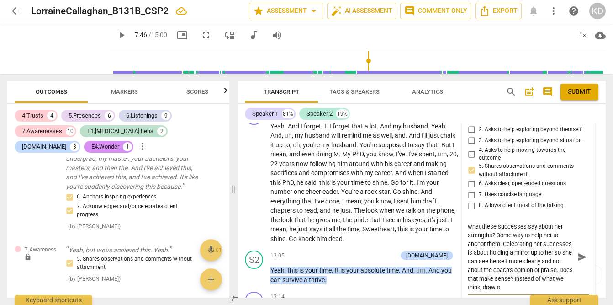
scroll to position [16, 0]
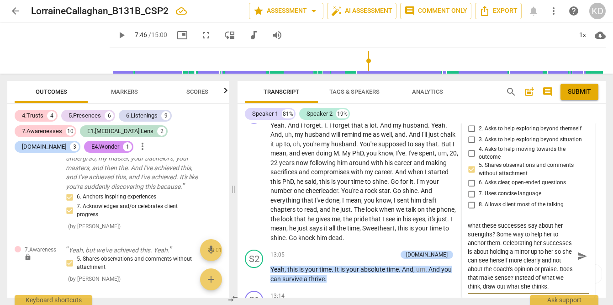
drag, startPoint x: 485, startPoint y: 286, endPoint x: 513, endPoint y: 279, distance: 29.4
click at [513, 279] on textarea "What if after she reflected you asked her what these successes say about her st…" at bounding box center [521, 255] width 106 height 69
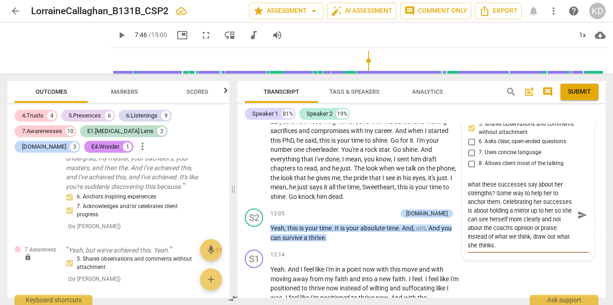
scroll to position [2553, 0]
click at [552, 249] on textarea "What if after she reflected you asked her what these successes say about her st…" at bounding box center [521, 214] width 106 height 69
click at [561, 244] on textarea "What if after she reflected you asked her what these successes say about her st…" at bounding box center [521, 214] width 106 height 69
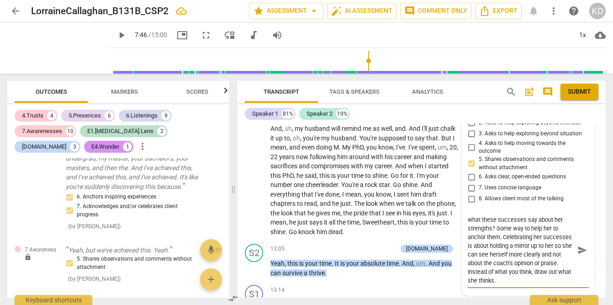
scroll to position [2517, 0]
click at [243, 212] on div "S1 play_arrow pause 12:04 + Add competency keyboard_arrow_right Yeah . And I fo…" at bounding box center [422, 168] width 368 height 144
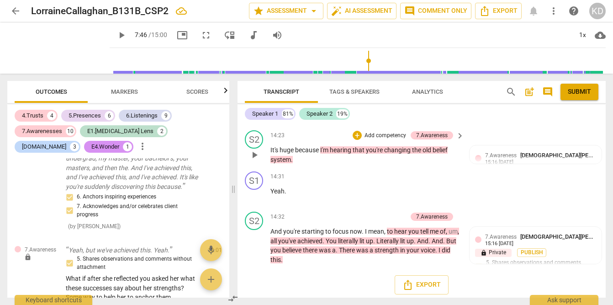
scroll to position [3012, 0]
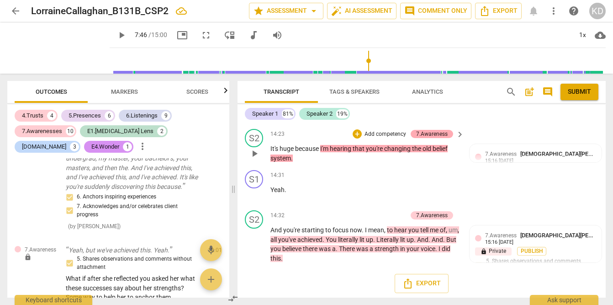
click at [432, 138] on div "7.Awareness" at bounding box center [432, 134] width 32 height 8
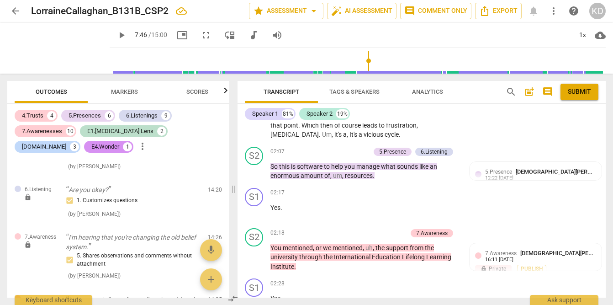
scroll to position [149, 0]
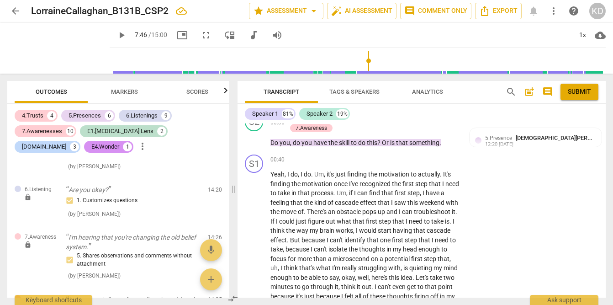
click at [531, 93] on span "post_add" at bounding box center [529, 91] width 11 height 11
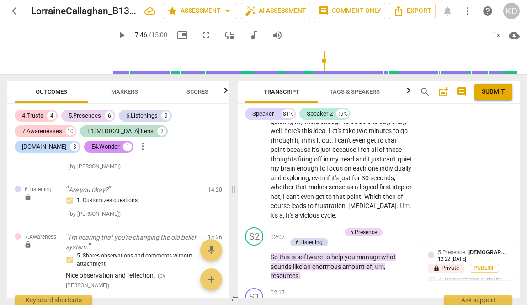
scroll to position [442, 0]
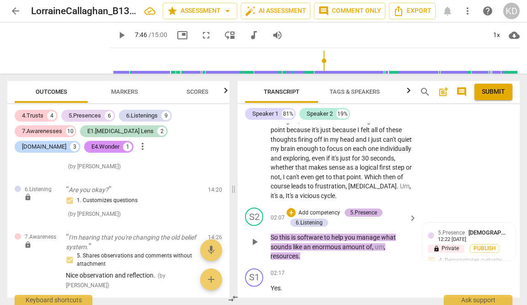
click at [365, 214] on div "5.Presence" at bounding box center [363, 212] width 27 height 8
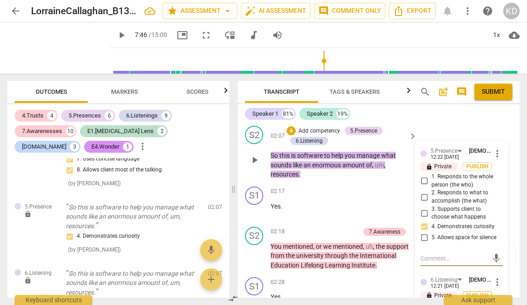
scroll to position [523, 0]
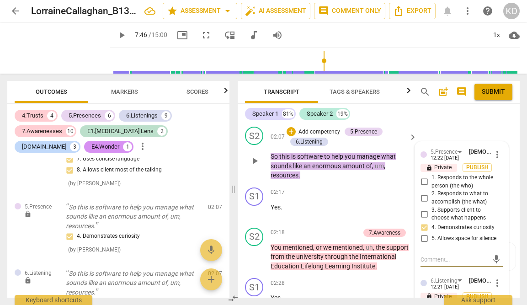
click at [423, 197] on input "2. Responds to what to accomplish (the what)" at bounding box center [424, 197] width 15 height 11
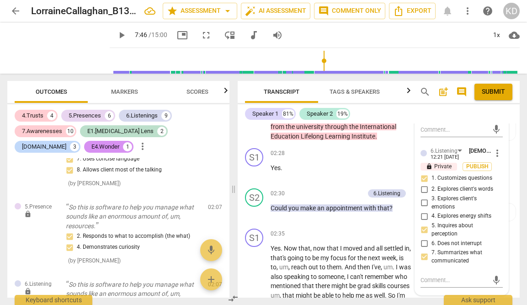
scroll to position [656, 0]
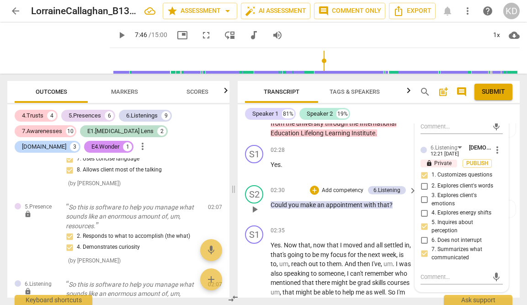
click at [349, 189] on p "Add competency" at bounding box center [342, 190] width 43 height 8
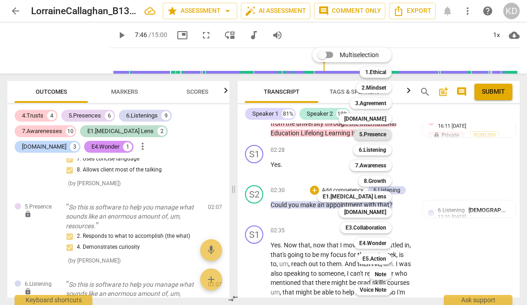
click at [374, 134] on b "5.Presence" at bounding box center [372, 134] width 27 height 11
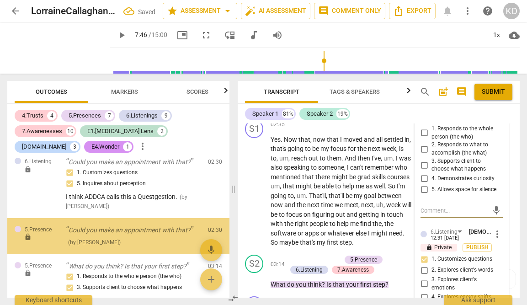
scroll to position [520, 0]
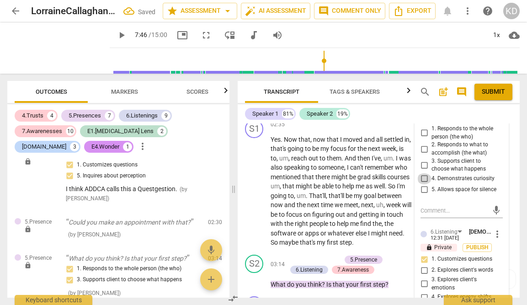
click at [422, 177] on input "4. Demonstrates curiosity" at bounding box center [424, 178] width 15 height 11
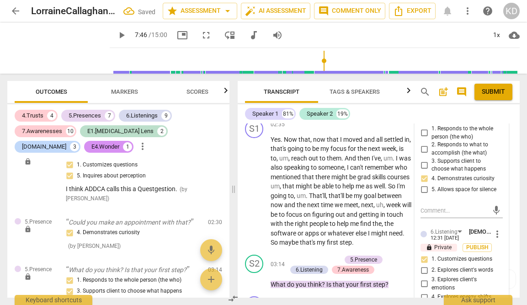
click at [422, 148] on input "2. Responds to what to accomplish (the what)" at bounding box center [424, 148] width 15 height 11
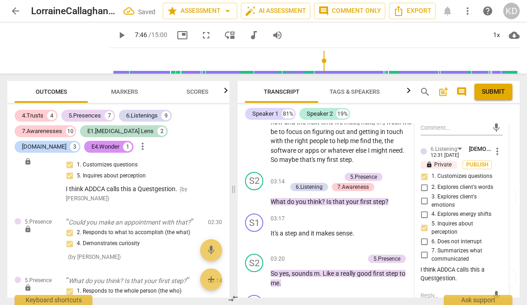
scroll to position [847, 0]
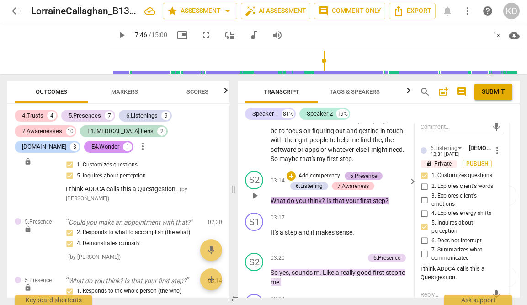
click at [373, 175] on div "5.Presence" at bounding box center [363, 176] width 27 height 8
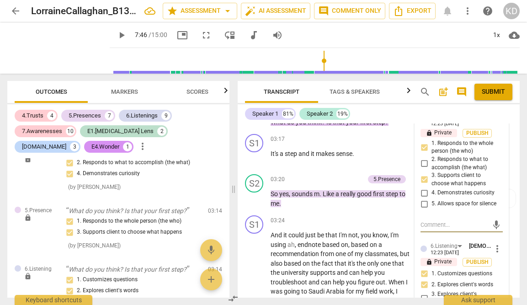
scroll to position [924, 0]
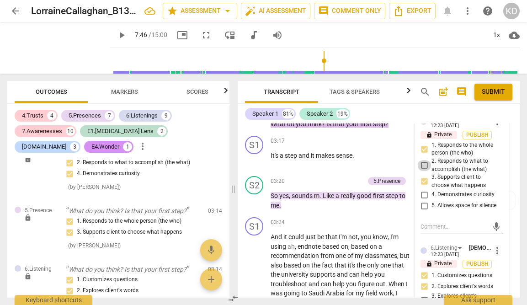
click at [423, 163] on input "2. Responds to what to accomplish (the what)" at bounding box center [424, 165] width 15 height 11
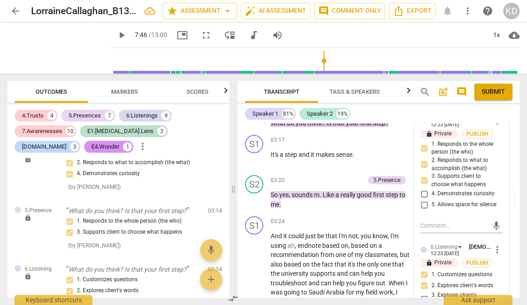
scroll to position [926, 0]
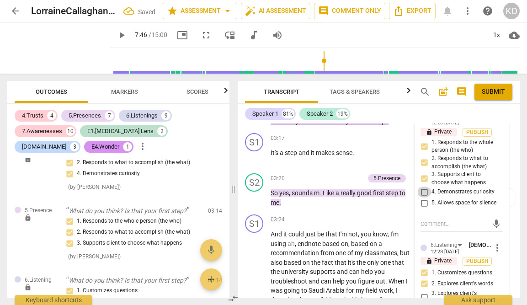
click at [424, 191] on input "4. Demonstrates curiosity" at bounding box center [424, 191] width 15 height 11
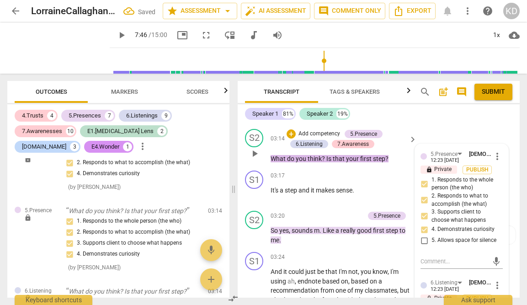
scroll to position [884, 0]
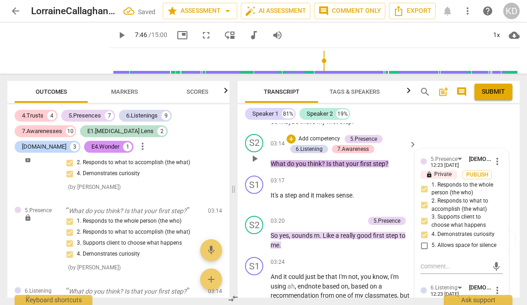
click at [422, 246] on input "5. Allows space for silence" at bounding box center [424, 245] width 15 height 11
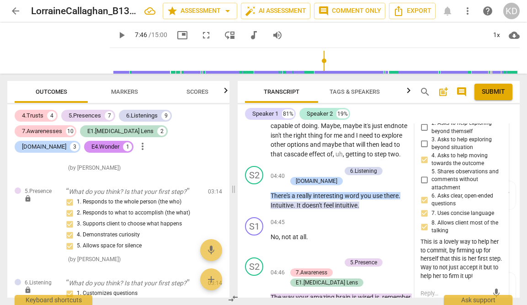
scroll to position [1243, 0]
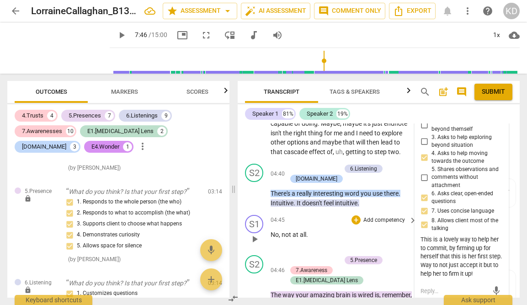
click at [383, 221] on p "Add competency" at bounding box center [383, 220] width 43 height 8
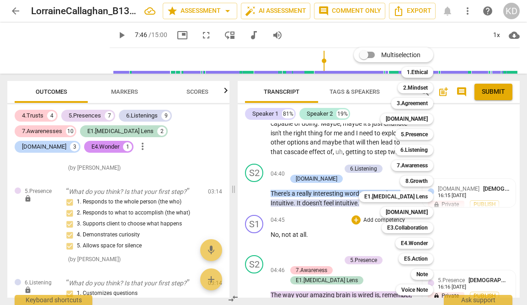
click at [245, 204] on div at bounding box center [263, 152] width 527 height 305
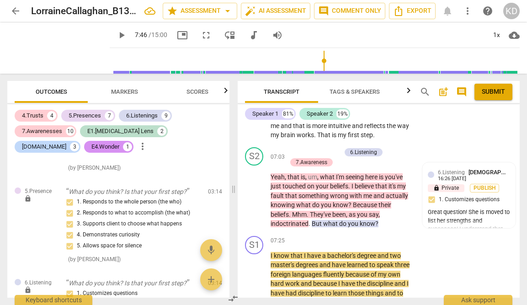
scroll to position [2026, 0]
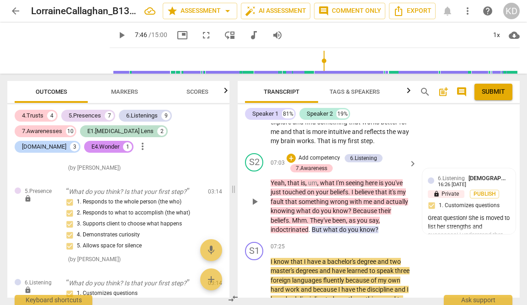
click at [362, 226] on span "know" at bounding box center [368, 229] width 16 height 7
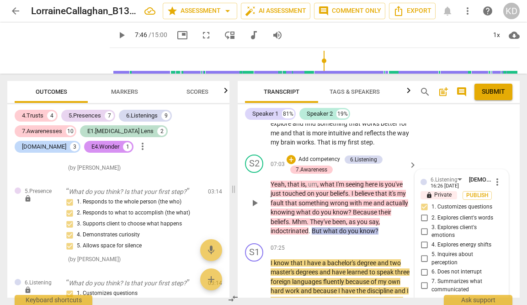
scroll to position [2023, 0]
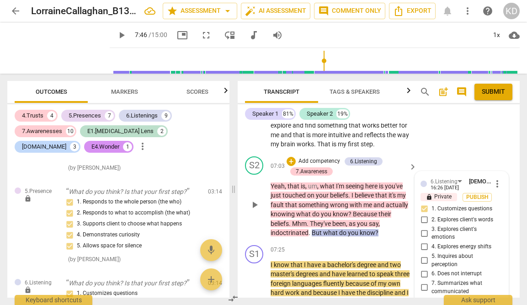
click at [328, 157] on p "Add competency" at bounding box center [318, 161] width 43 height 8
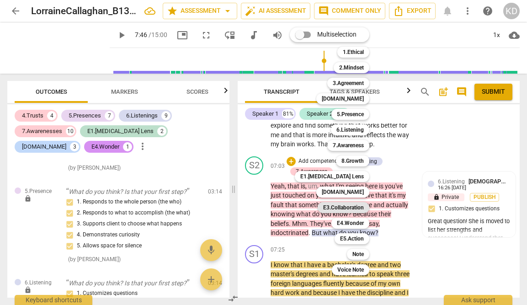
click at [352, 208] on b "E3.Collaboration" at bounding box center [343, 207] width 41 height 11
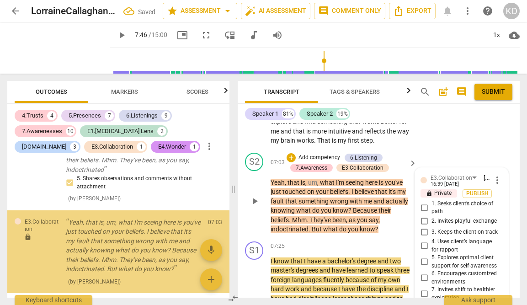
scroll to position [2021, 0]
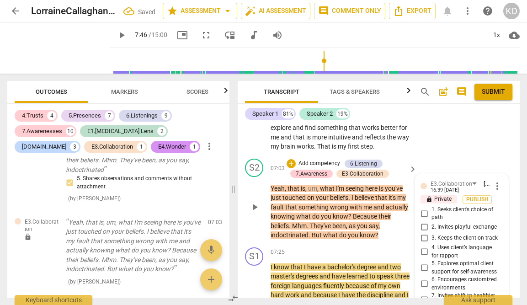
click at [423, 208] on input "1. Seeks client’s choice of path" at bounding box center [424, 213] width 15 height 11
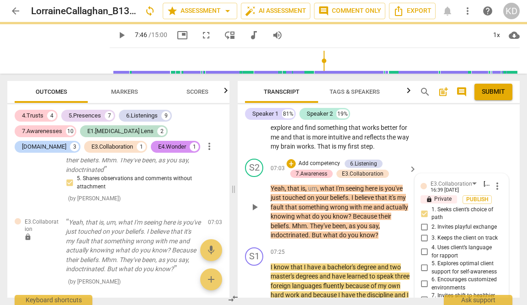
click at [243, 233] on div "S2 play_arrow pause 07:03 + Add competency 6.Listening 7.Awareness E3.Collabora…" at bounding box center [379, 199] width 282 height 89
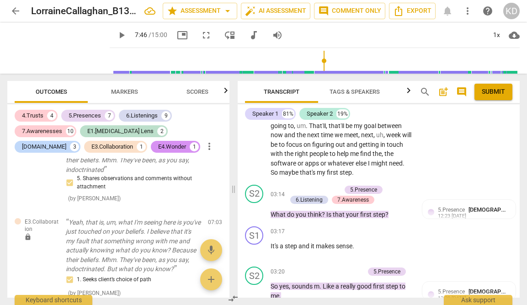
scroll to position [829, 0]
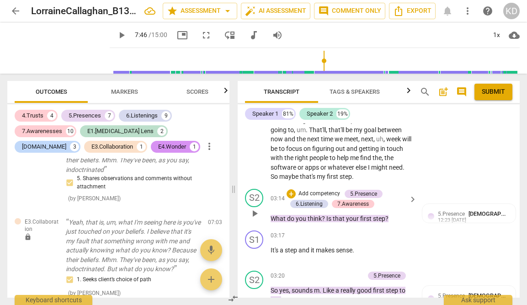
click at [376, 219] on span "step" at bounding box center [379, 218] width 12 height 7
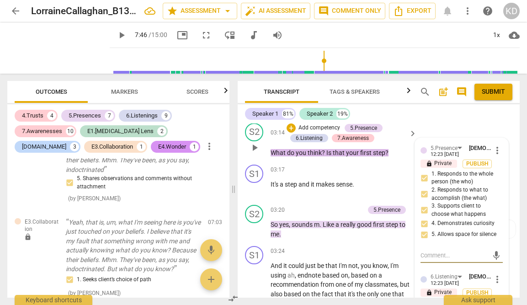
scroll to position [894, 0]
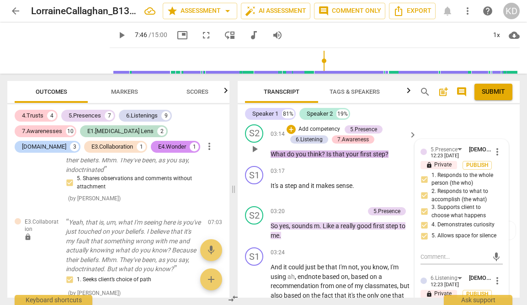
click at [317, 129] on p "Add competency" at bounding box center [318, 129] width 43 height 8
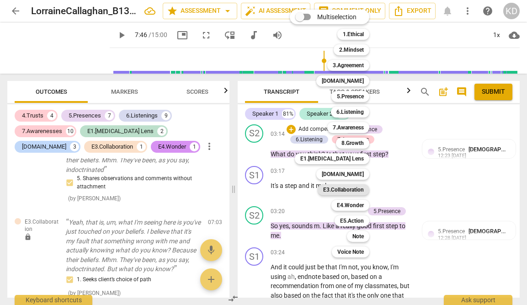
click at [351, 189] on b "E3.Collaboration" at bounding box center [343, 189] width 41 height 11
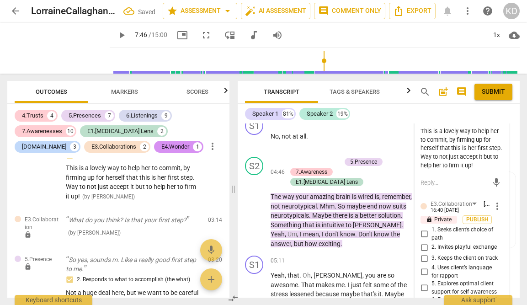
scroll to position [1352, 0]
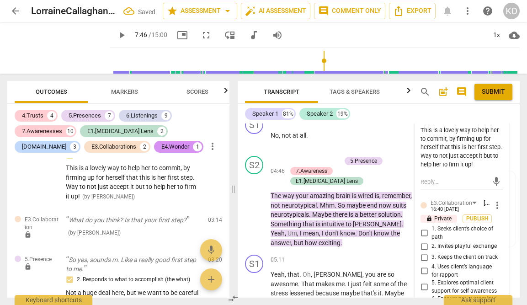
click at [421, 270] on input "4. Uses client’s language for rapport" at bounding box center [424, 270] width 15 height 11
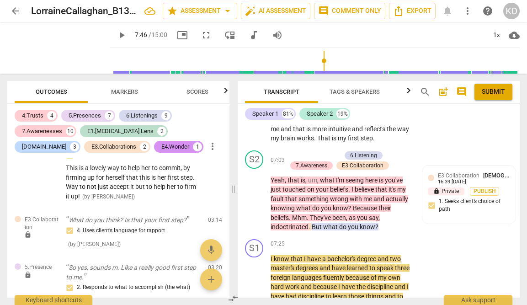
scroll to position [2035, 0]
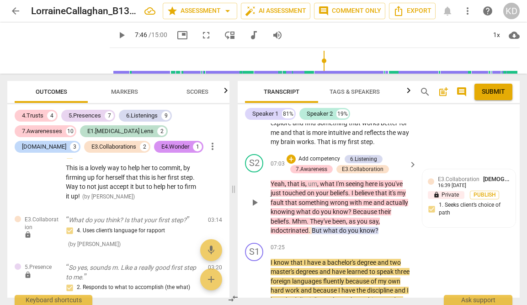
click at [352, 189] on span "I" at bounding box center [352, 192] width 3 height 7
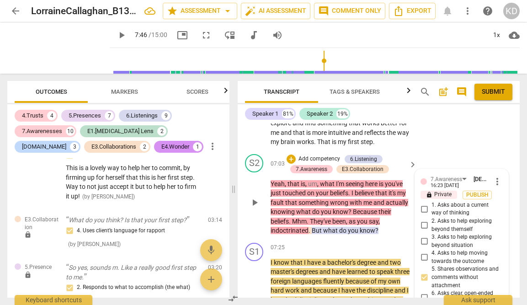
scroll to position [2163, 0]
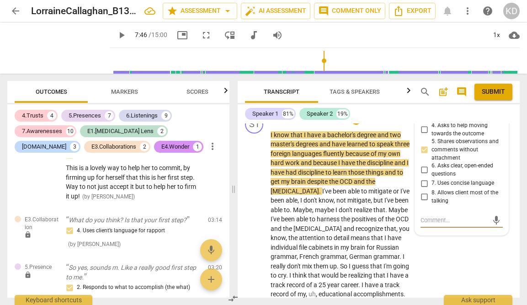
click at [368, 187] on span "mitigate" at bounding box center [380, 190] width 25 height 7
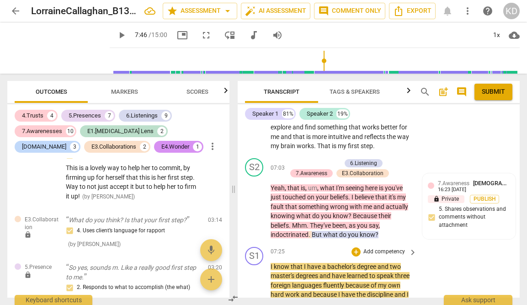
scroll to position [2024, 0]
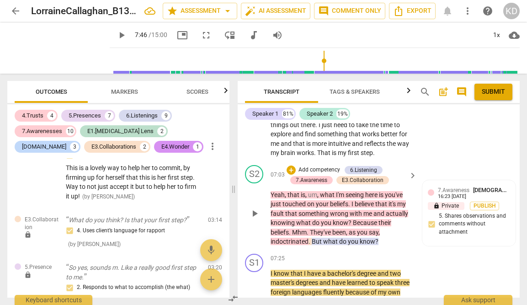
click at [391, 227] on p "Yeah , that is , um , what I'm seeing here is you've just touched on your belie…" at bounding box center [341, 218] width 142 height 56
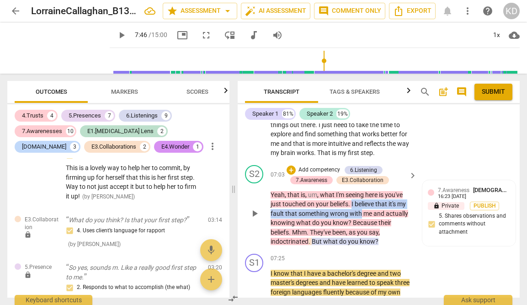
drag, startPoint x: 352, startPoint y: 193, endPoint x: 361, endPoint y: 206, distance: 15.3
click at [361, 206] on p "Yeah , that is , um , what I'm seeing here is you've just touched on your belie…" at bounding box center [341, 218] width 142 height 56
click at [328, 166] on p "Add competency" at bounding box center [318, 170] width 43 height 8
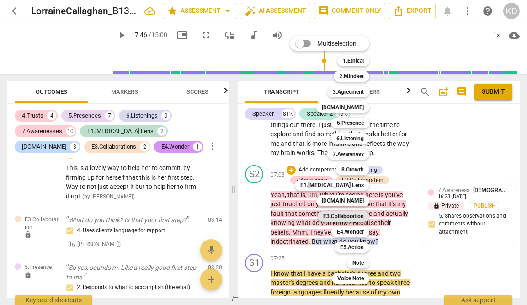
click at [355, 218] on b "E3.Collaboration" at bounding box center [343, 216] width 41 height 11
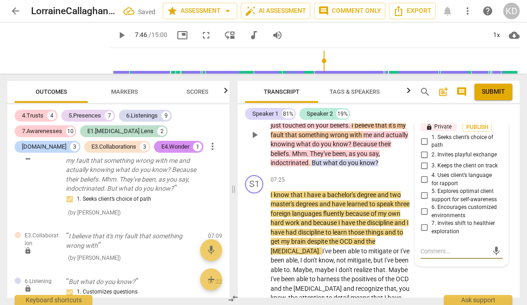
scroll to position [2097, 0]
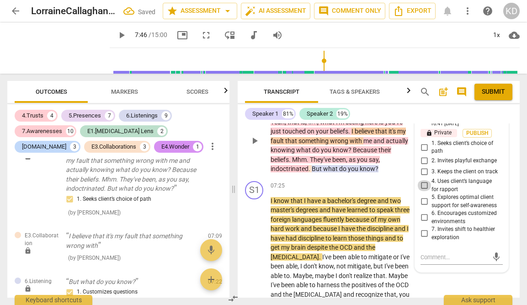
click at [423, 180] on input "4. Uses client’s language for rapport" at bounding box center [424, 185] width 15 height 11
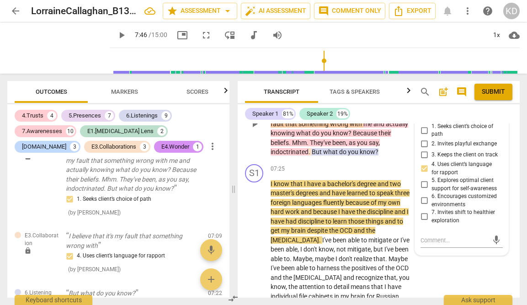
scroll to position [2116, 0]
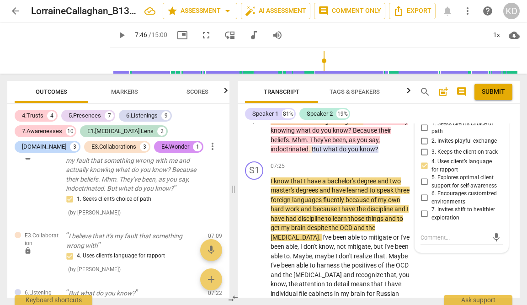
click at [360, 145] on span "know" at bounding box center [368, 148] width 16 height 7
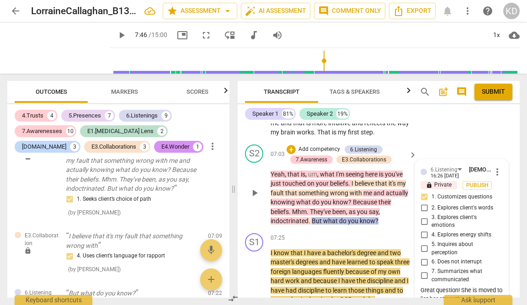
scroll to position [2042, 0]
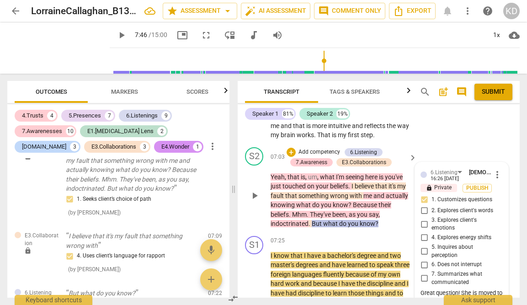
click at [315, 148] on p "Add competency" at bounding box center [318, 152] width 43 height 8
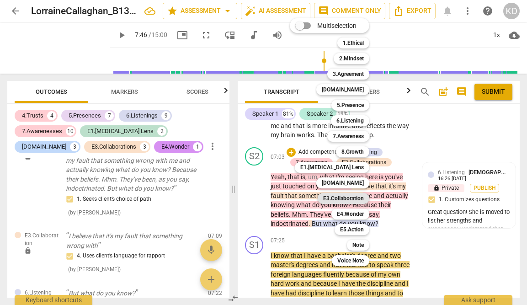
click at [353, 197] on b "E3.Collaboration" at bounding box center [343, 198] width 41 height 11
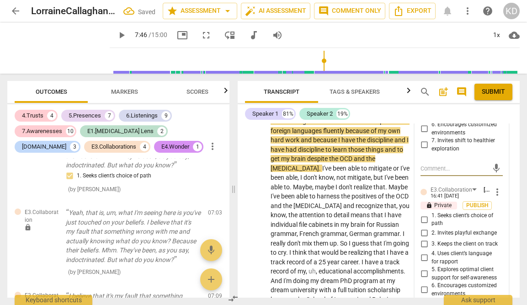
scroll to position [2189, 0]
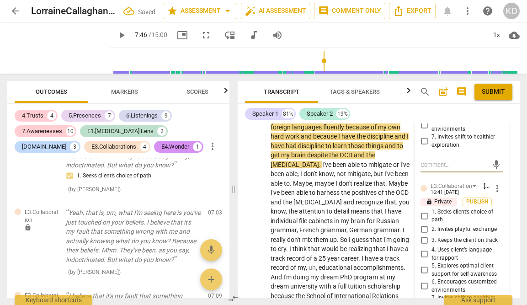
click at [422, 249] on input "4. Uses client’s language for rapport" at bounding box center [424, 254] width 15 height 11
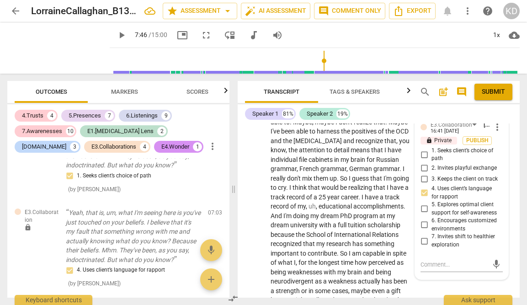
scroll to position [2242, 0]
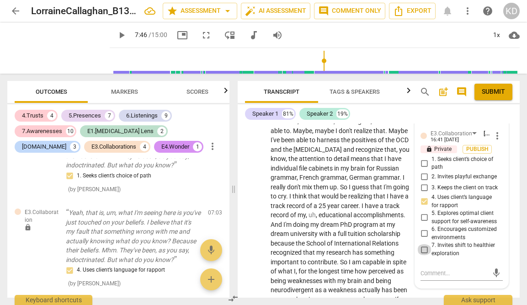
click at [424, 244] on input "7. Invites shift to healthier exploration" at bounding box center [424, 249] width 15 height 11
click at [423, 196] on input "4. Uses client’s language for rapport" at bounding box center [424, 201] width 15 height 11
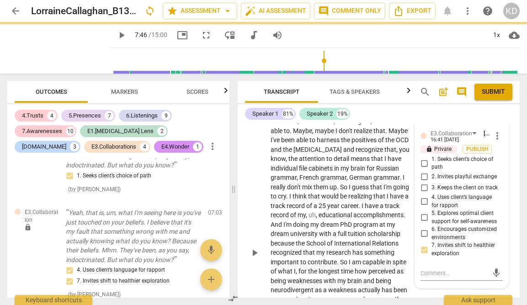
click at [320, 221] on span "dream" at bounding box center [330, 224] width 20 height 7
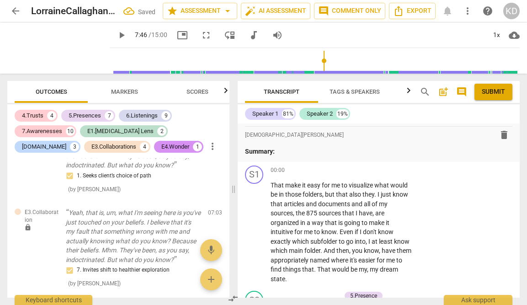
scroll to position [0, 0]
